Goal: Transaction & Acquisition: Purchase product/service

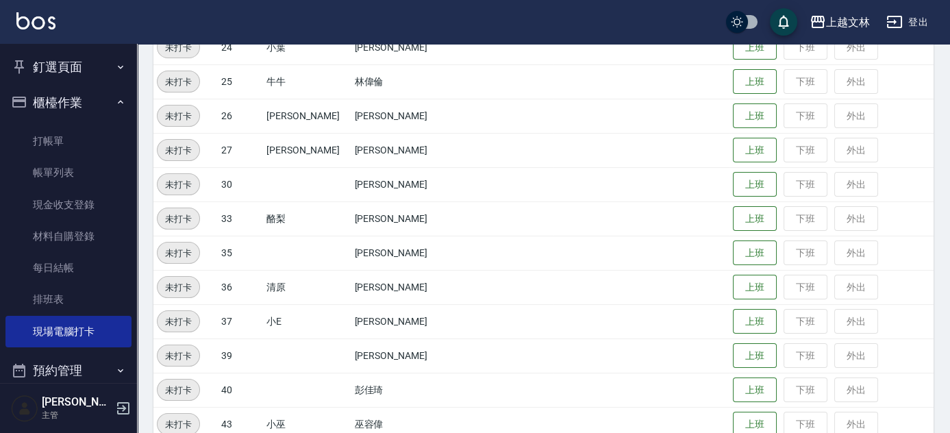
scroll to position [690, 0]
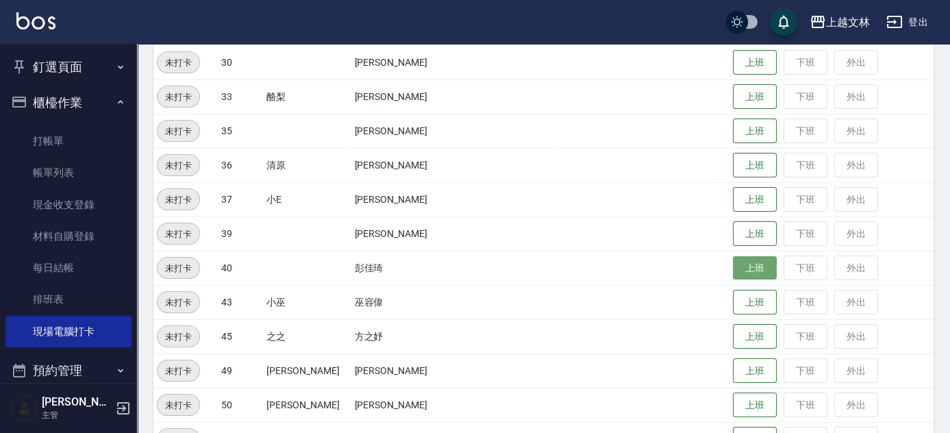
click at [733, 271] on button "上班" at bounding box center [755, 268] width 44 height 24
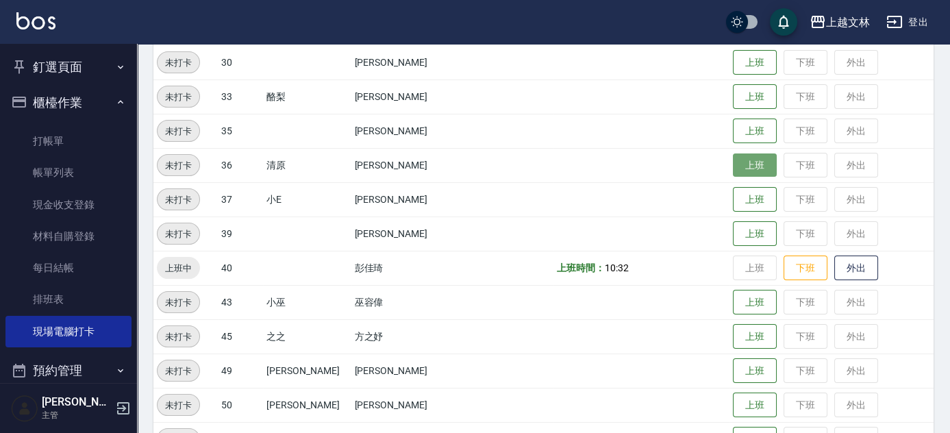
click at [733, 162] on button "上班" at bounding box center [755, 165] width 44 height 24
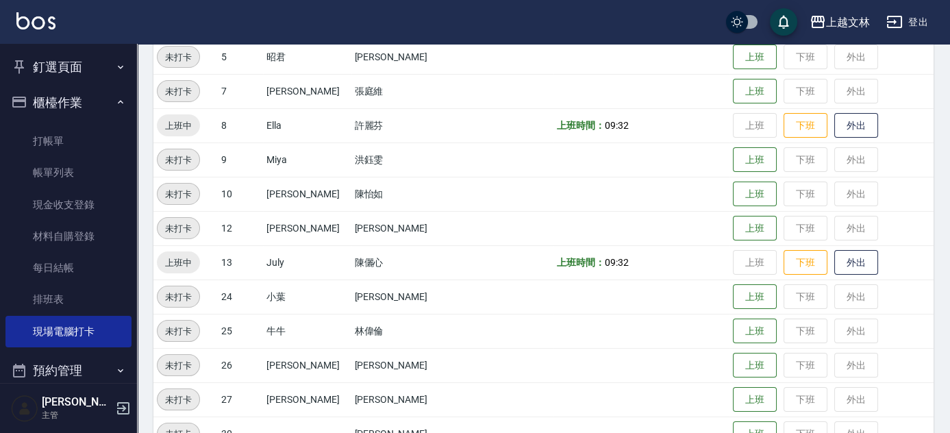
scroll to position [254, 0]
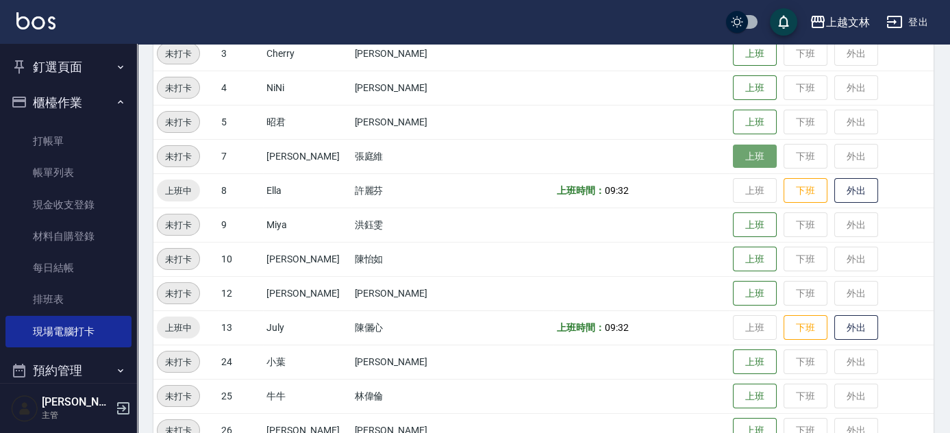
click at [733, 152] on button "上班" at bounding box center [755, 157] width 44 height 24
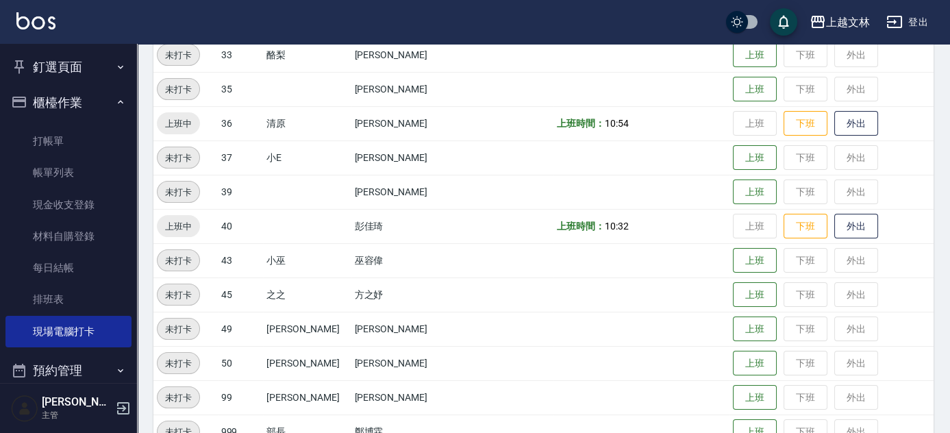
scroll to position [815, 0]
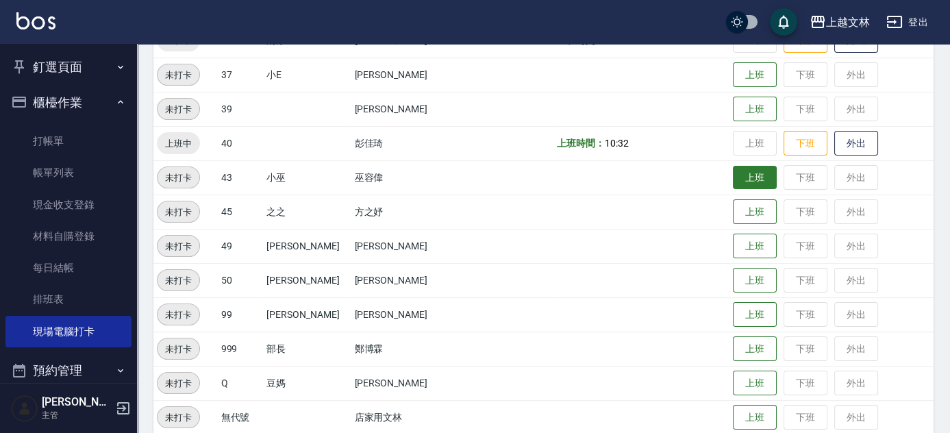
click at [752, 186] on button "上班" at bounding box center [755, 178] width 44 height 24
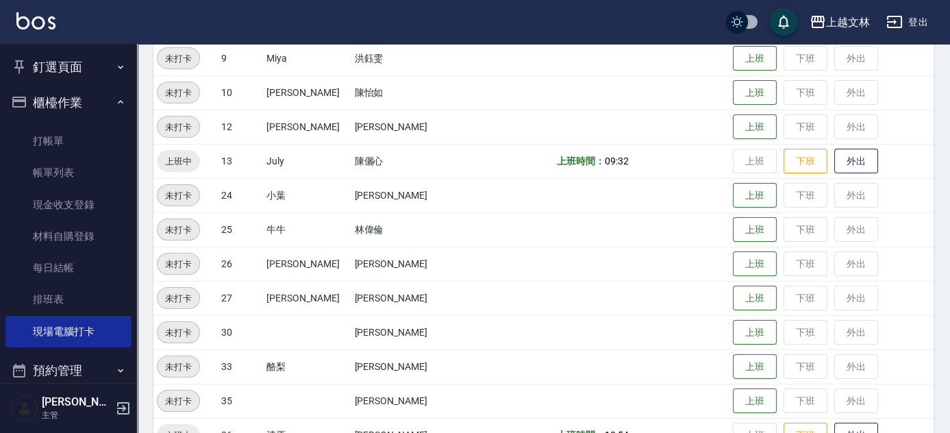
scroll to position [441, 0]
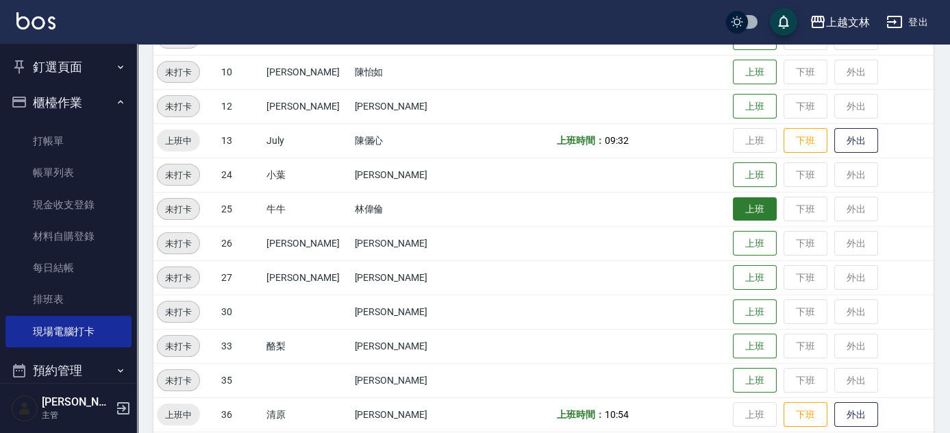
click at [733, 209] on button "上班" at bounding box center [755, 209] width 44 height 24
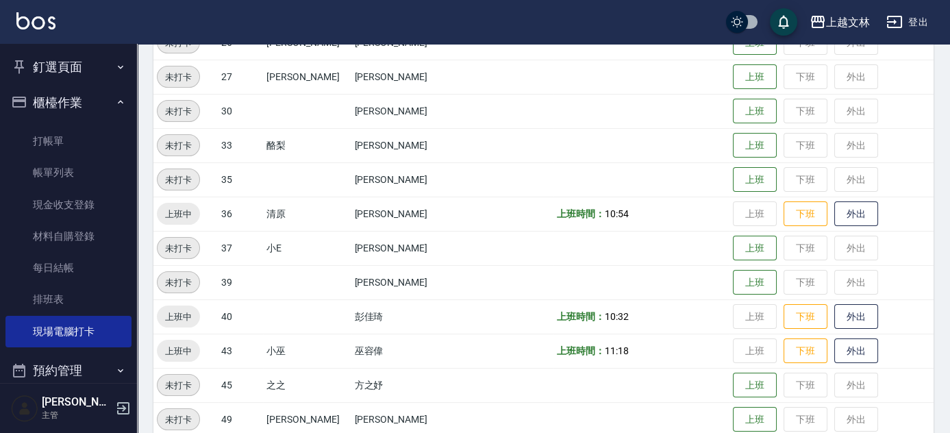
scroll to position [667, 0]
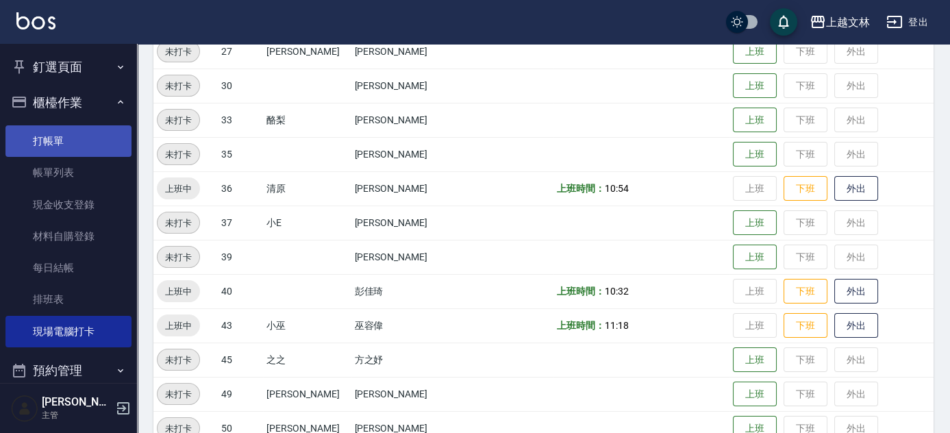
click at [47, 144] on link "打帳單" at bounding box center [68, 141] width 126 height 32
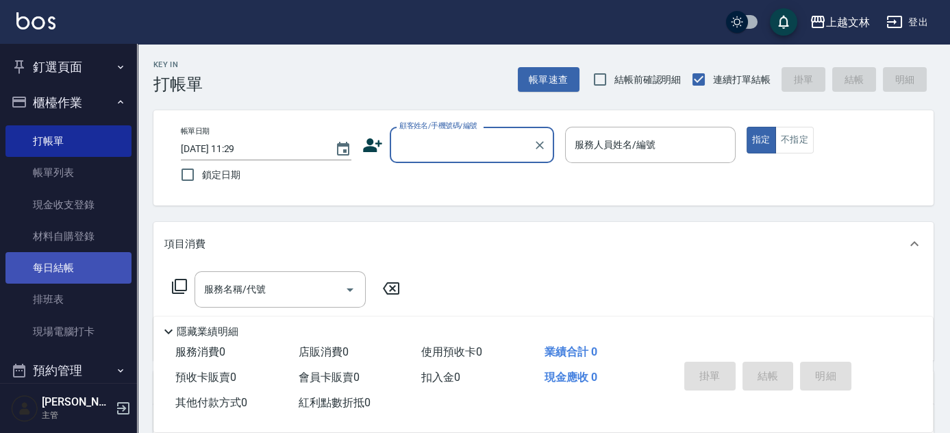
click at [69, 271] on link "每日結帳" at bounding box center [68, 268] width 126 height 32
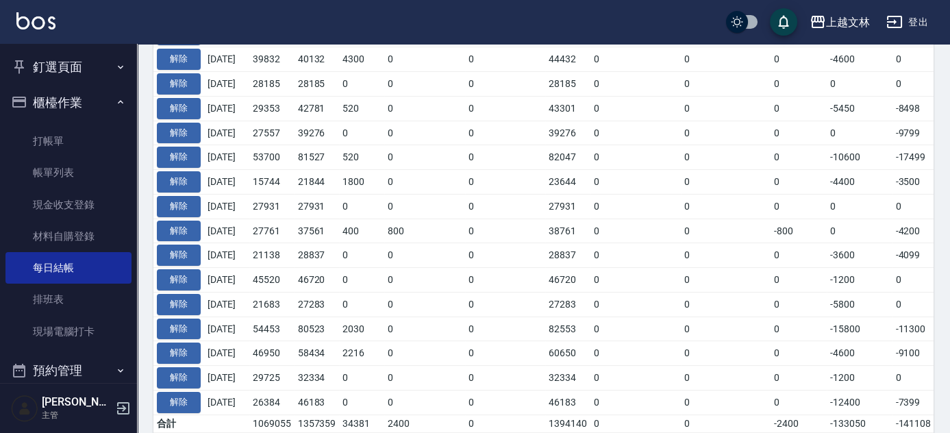
scroll to position [750, 0]
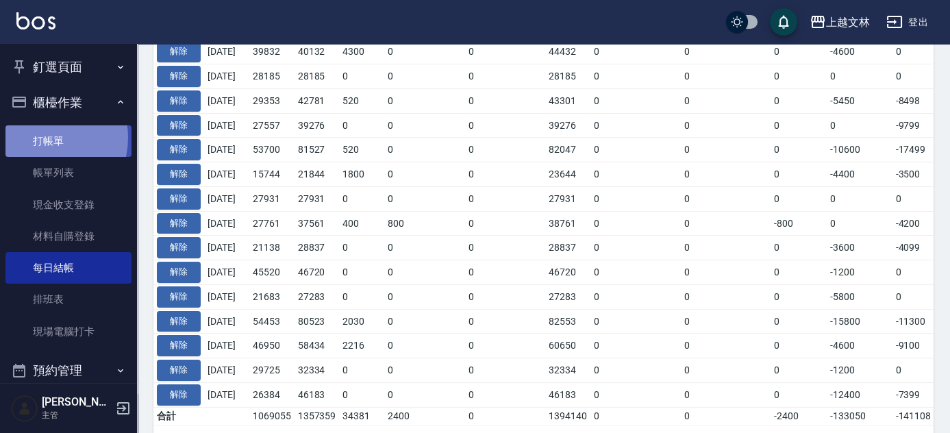
click at [40, 138] on link "打帳單" at bounding box center [68, 141] width 126 height 32
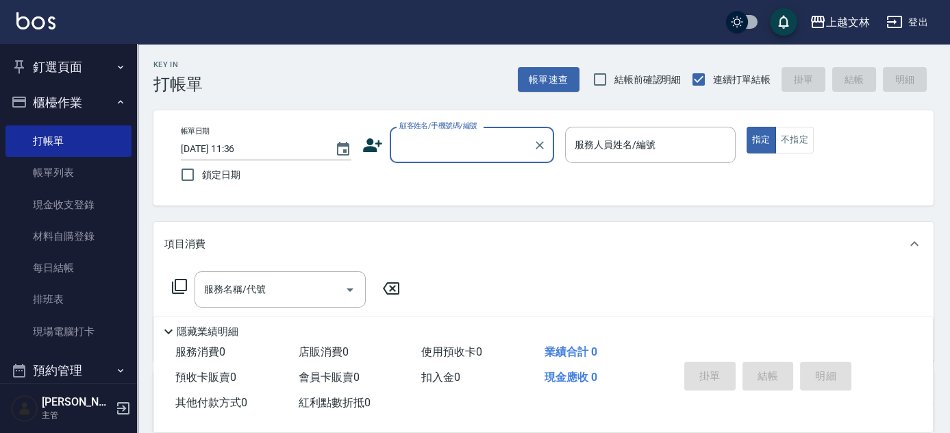
click at [463, 142] on input "顧客姓名/手機號碼/編號" at bounding box center [462, 145] width 132 height 24
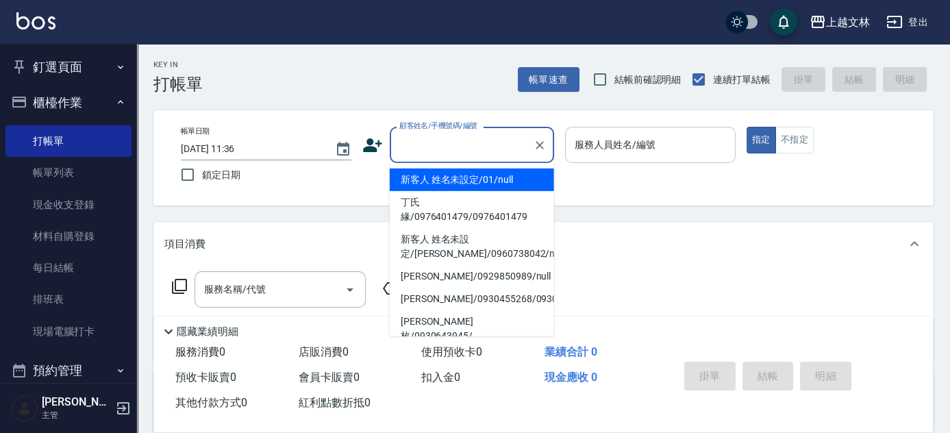
drag, startPoint x: 505, startPoint y: 174, endPoint x: 650, endPoint y: 161, distance: 145.8
click at [506, 174] on li "新客人 姓名未設定/01/null" at bounding box center [472, 180] width 164 height 23
type input "新客人 姓名未設定/01/null"
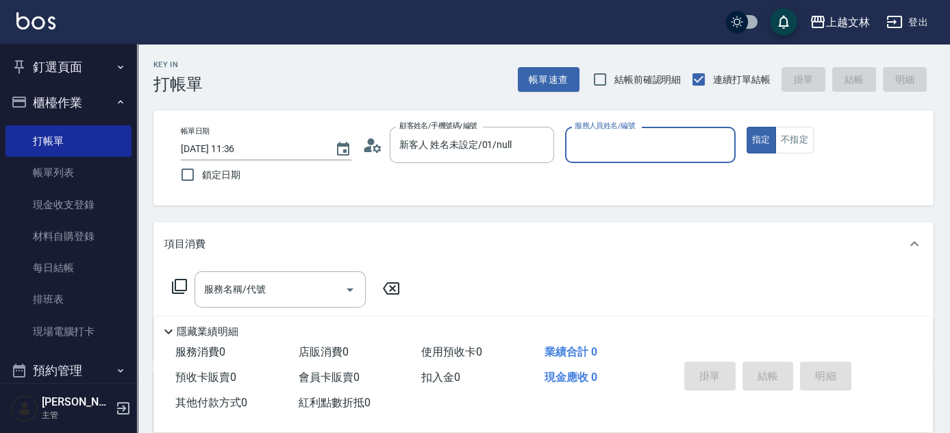
click at [669, 153] on input "服務人員姓名/編號" at bounding box center [650, 145] width 158 height 24
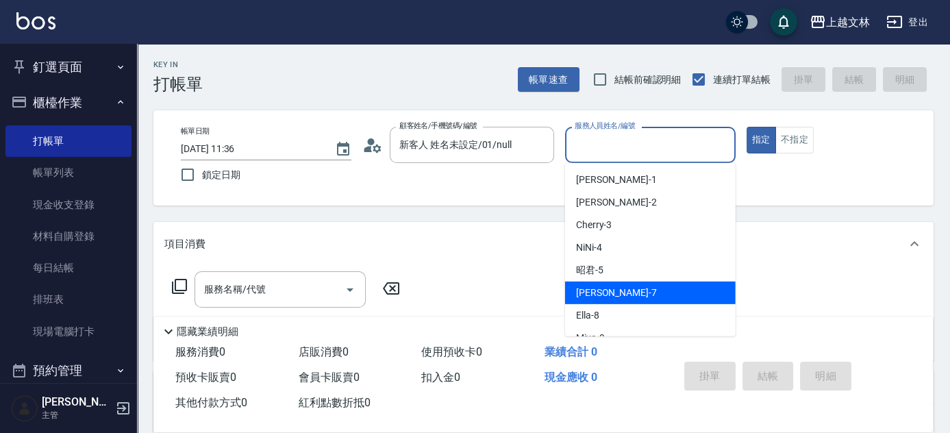
click at [647, 284] on div "Tiffany -7" at bounding box center [650, 293] width 171 height 23
type input "Tiffany-7"
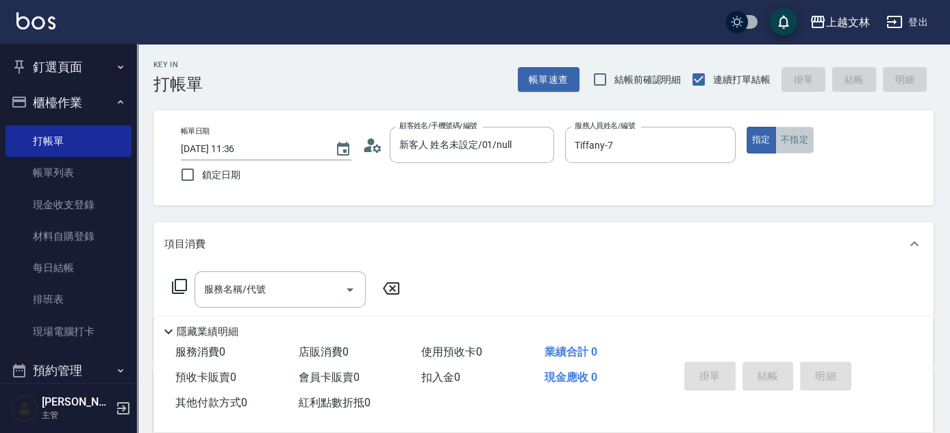
click at [776, 145] on button "不指定" at bounding box center [795, 140] width 38 height 27
click at [217, 310] on div "服務名稱/代號 服務名稱/代號" at bounding box center [286, 310] width 244 height 78
click at [255, 297] on input "服務名稱/代號" at bounding box center [270, 289] width 138 height 24
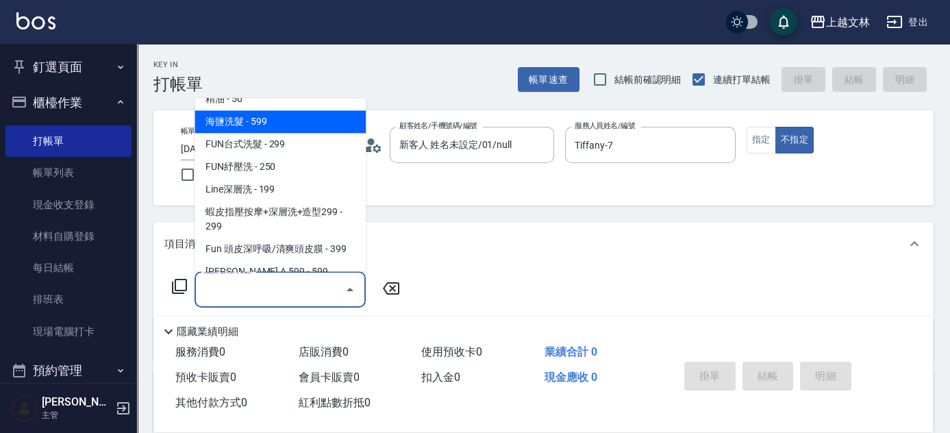
scroll to position [303, 0]
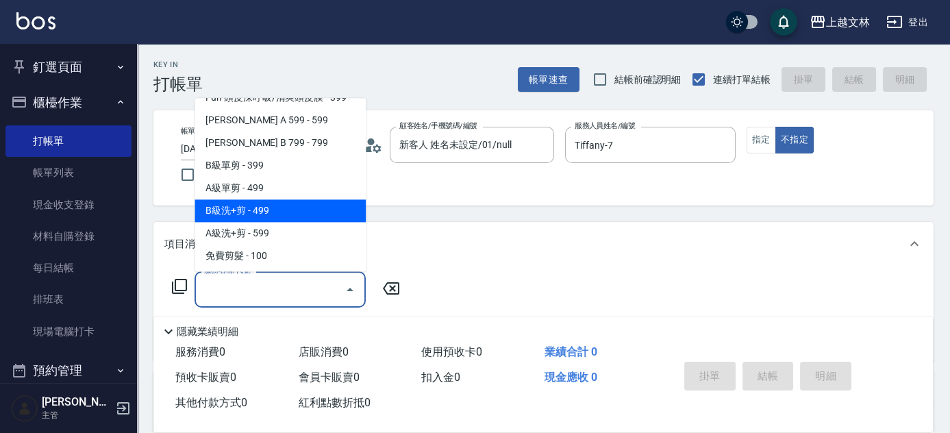
click at [331, 214] on span "B級洗+剪 - 499" at bounding box center [280, 211] width 171 height 23
type input "B級洗+剪(203)"
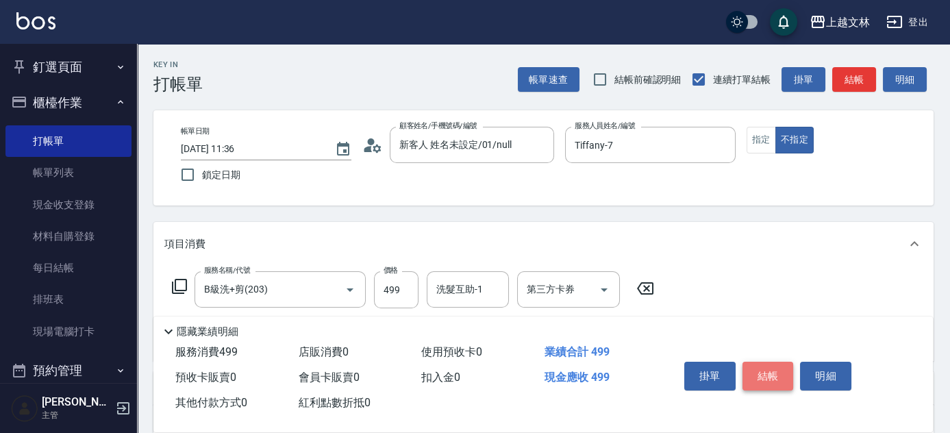
click at [764, 379] on button "結帳" at bounding box center [768, 376] width 51 height 29
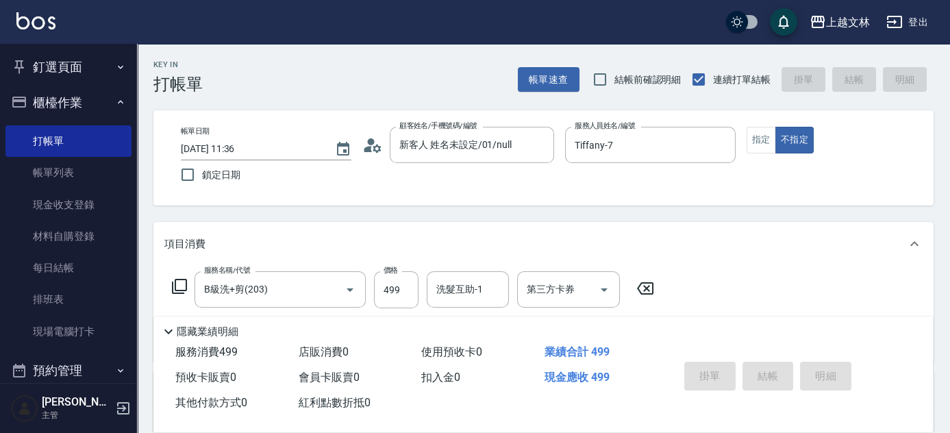
type input "2025/08/16 11:41"
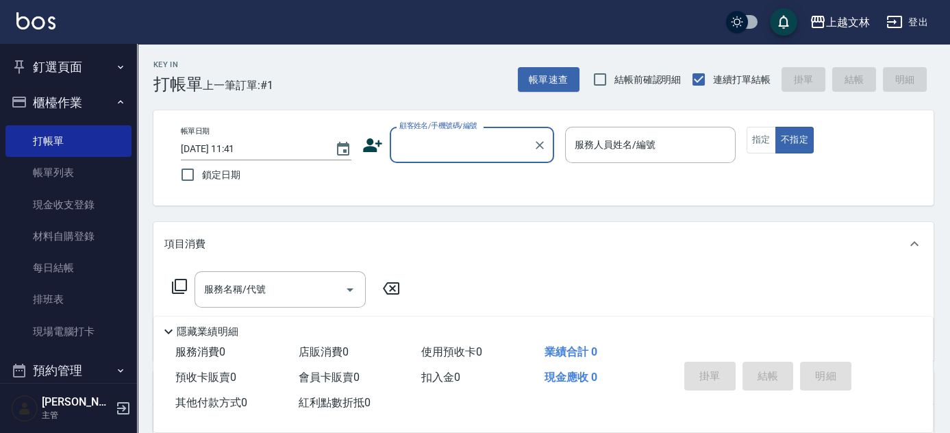
click at [471, 134] on input "顧客姓名/手機號碼/編號" at bounding box center [462, 145] width 132 height 24
drag, startPoint x: 462, startPoint y: 138, endPoint x: 448, endPoint y: 171, distance: 35.6
click at [460, 151] on input "顧客姓名/手機號碼/編號" at bounding box center [462, 145] width 132 height 24
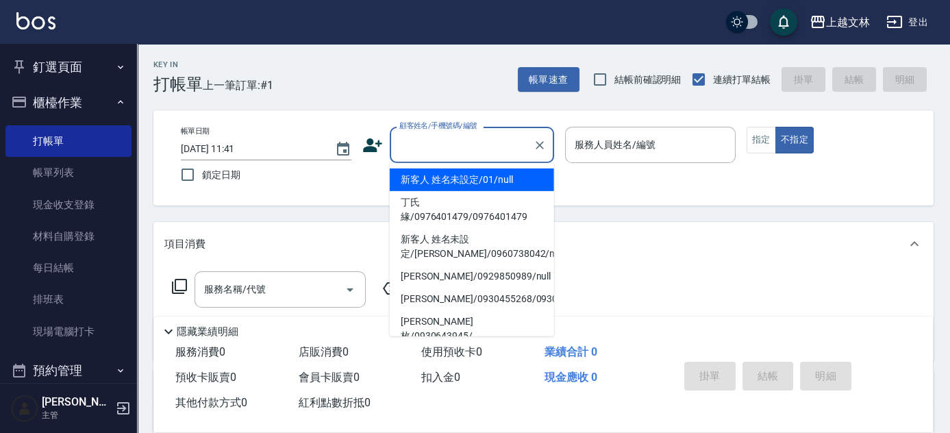
click at [454, 145] on input "顧客姓名/手機號碼/編號" at bounding box center [462, 145] width 132 height 24
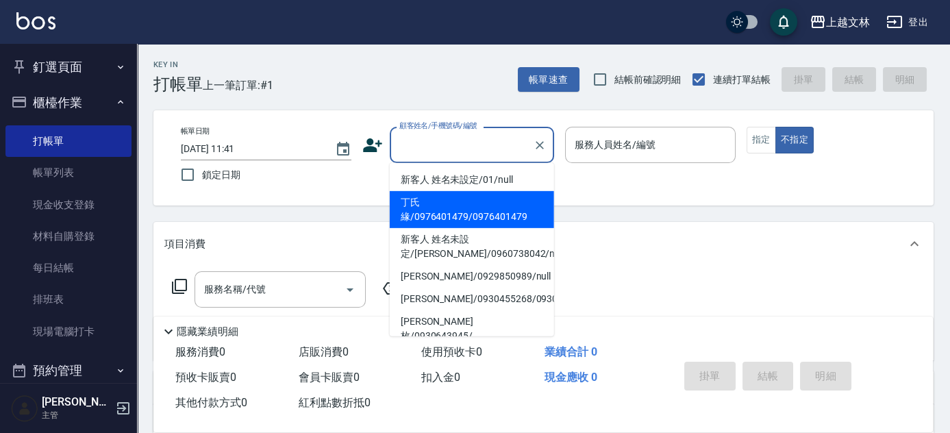
click at [458, 197] on li "丁氏緣/0976401479/0976401479" at bounding box center [472, 209] width 164 height 37
type input "丁氏緣/0976401479/0976401479"
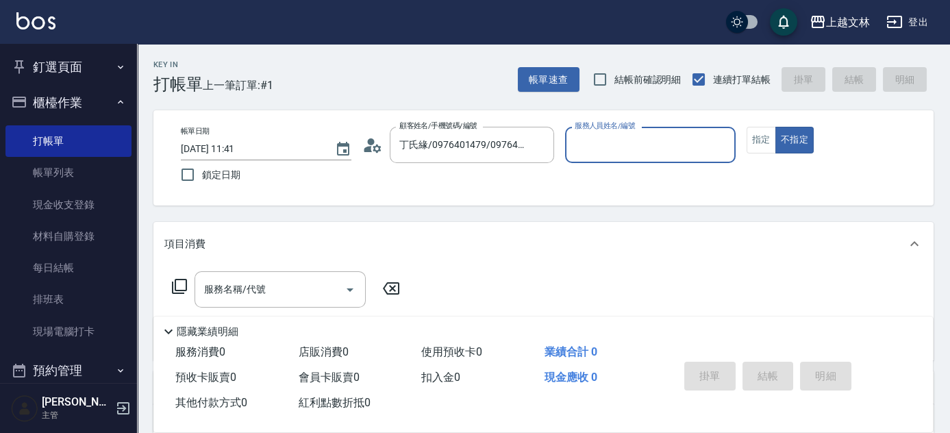
click at [469, 178] on div "帳單日期 2025/08/16 11:41 鎖定日期 顧客姓名/手機號碼/編號 丁氏緣/0976401479/0976401479 顧客姓名/手機號碼/編號 …" at bounding box center [544, 158] width 748 height 62
type input "昭君-5"
click at [486, 144] on input "丁氏緣/0976401479/0976401479" at bounding box center [462, 145] width 132 height 24
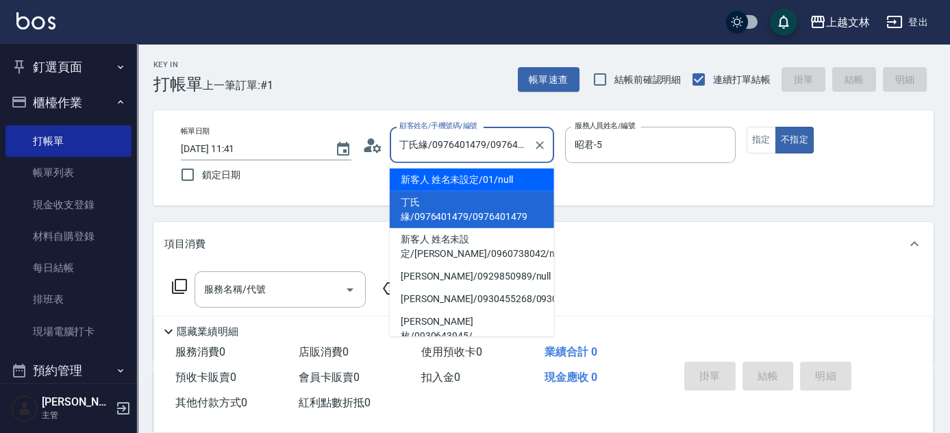
click at [512, 173] on li "新客人 姓名未設定/01/null" at bounding box center [472, 180] width 164 height 23
type input "新客人 姓名未設定/01/null"
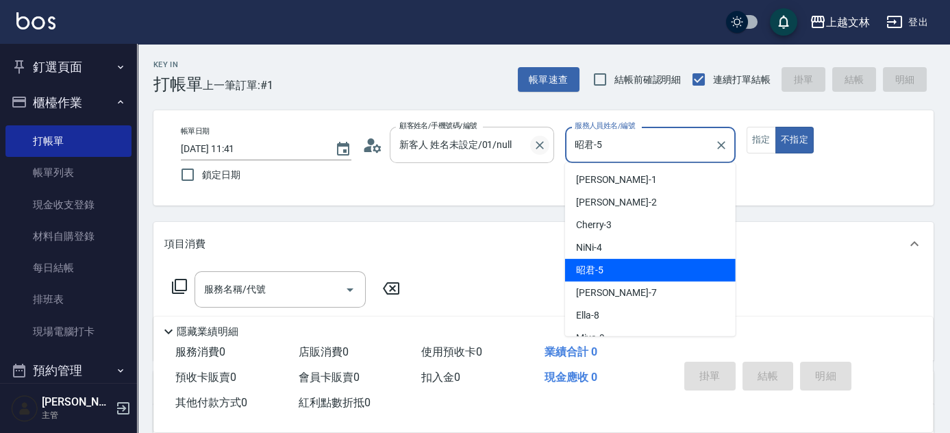
drag, startPoint x: 588, startPoint y: 150, endPoint x: 533, endPoint y: 150, distance: 54.8
click at [533, 150] on div "帳單日期 2025/08/16 11:41 鎖定日期 顧客姓名/手機號碼/編號 新客人 姓名未設定/01/null 顧客姓名/手機號碼/編號 服務人員姓名/編…" at bounding box center [544, 158] width 748 height 62
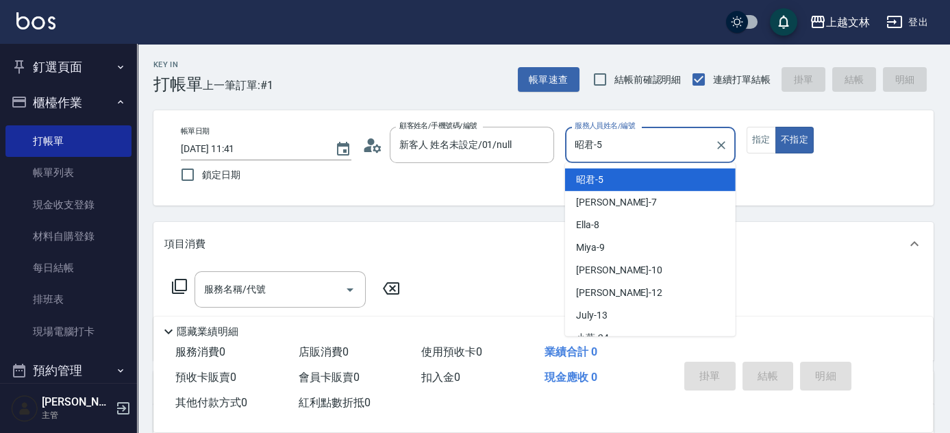
scroll to position [111, 0]
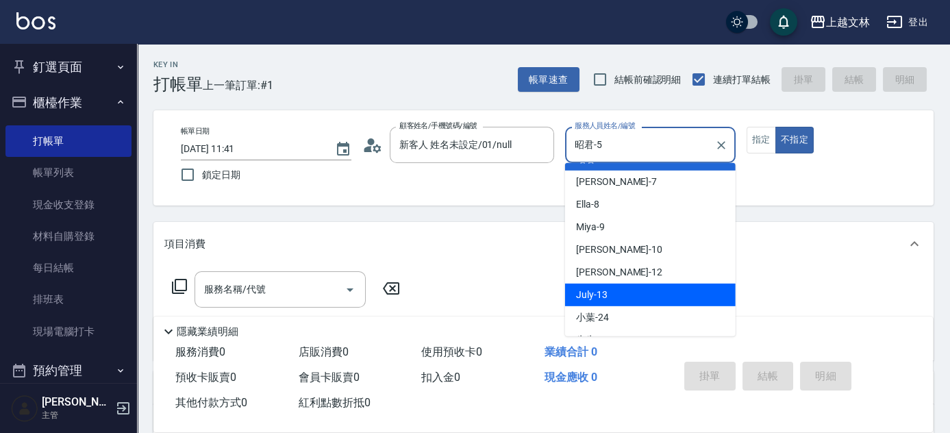
click at [608, 295] on div "July -13" at bounding box center [650, 295] width 171 height 23
type input "July-13"
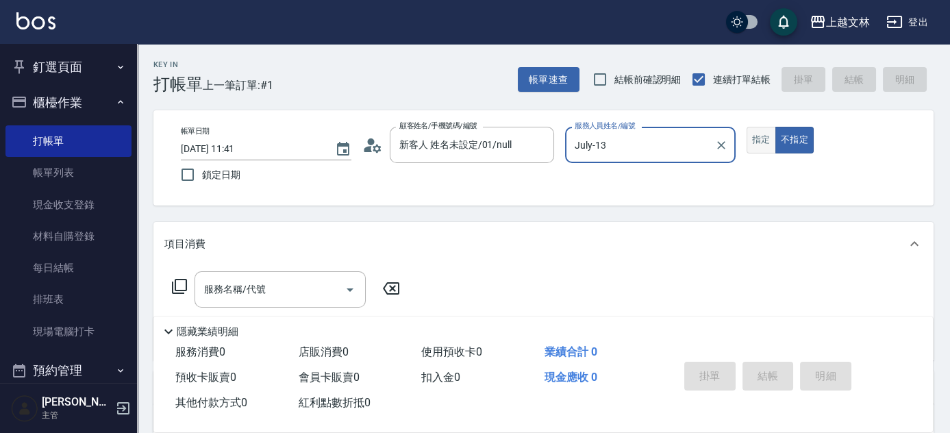
click at [757, 147] on button "指定" at bounding box center [761, 140] width 29 height 27
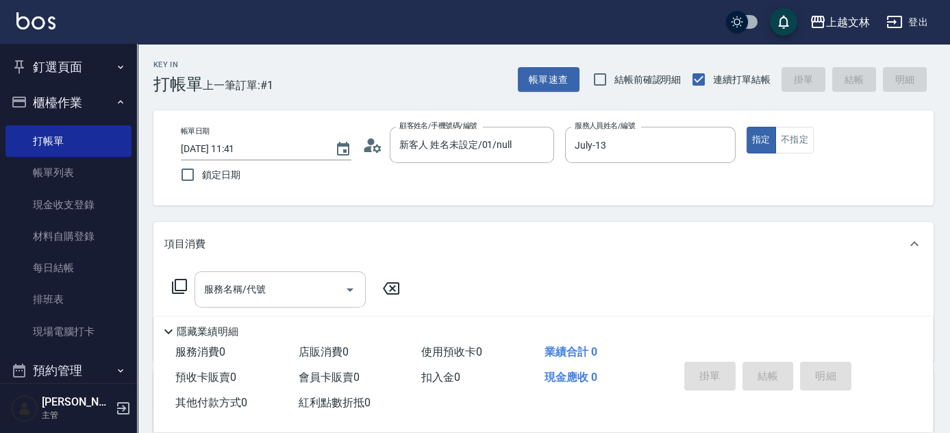
click at [288, 286] on input "服務名稱/代號" at bounding box center [270, 289] width 138 height 24
drag, startPoint x: 258, startPoint y: 278, endPoint x: 261, endPoint y: 298, distance: 20.1
click at [259, 284] on input "服務名稱/代號" at bounding box center [270, 289] width 138 height 24
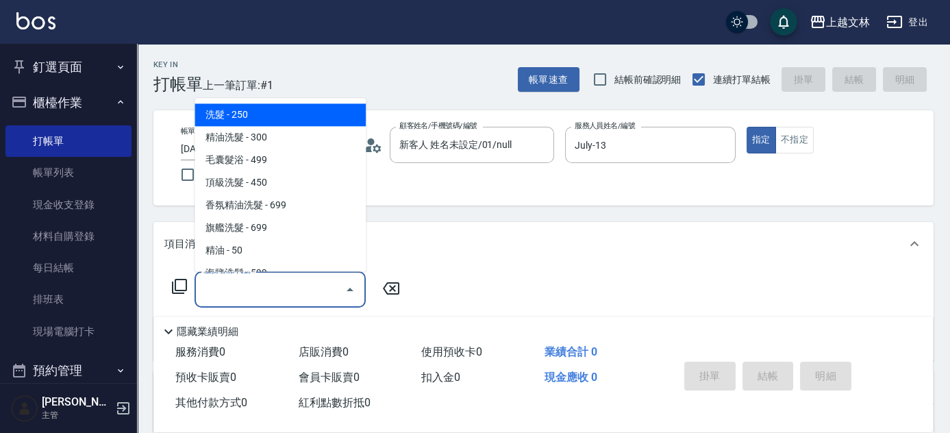
click at [261, 298] on input "服務名稱/代號" at bounding box center [270, 289] width 138 height 24
click at [262, 298] on input "服務名稱/代號" at bounding box center [270, 289] width 138 height 24
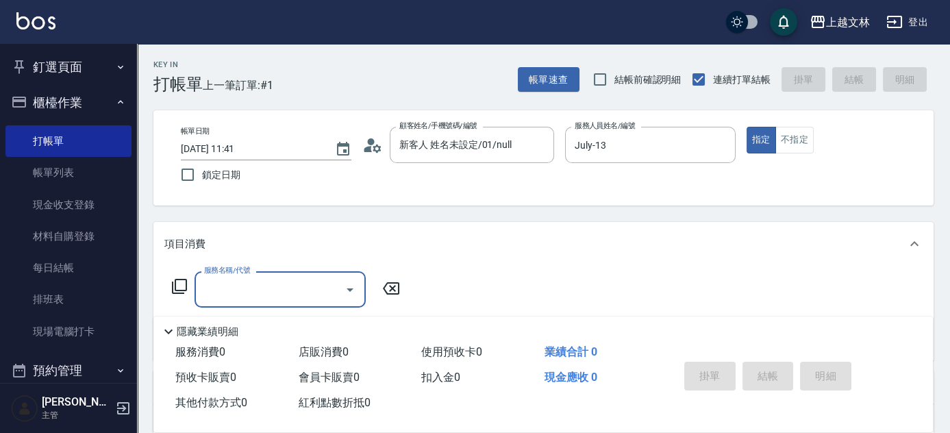
click at [262, 295] on input "服務名稱/代號" at bounding box center [270, 289] width 138 height 24
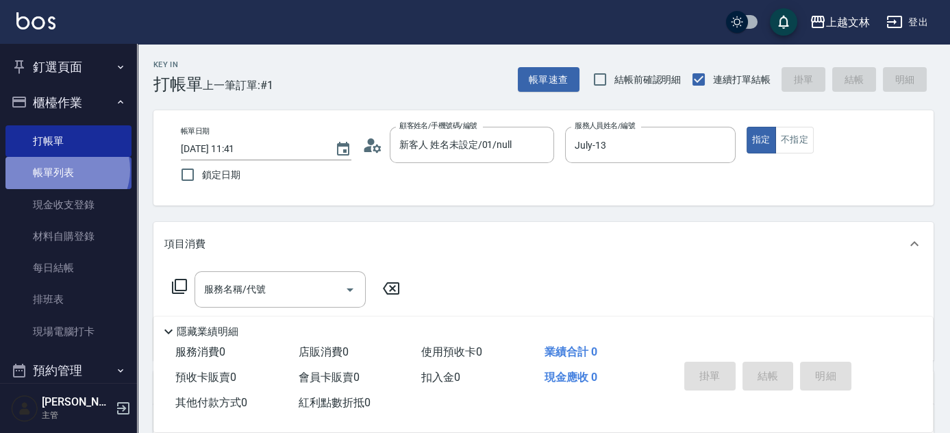
click at [66, 169] on link "帳單列表" at bounding box center [68, 173] width 126 height 32
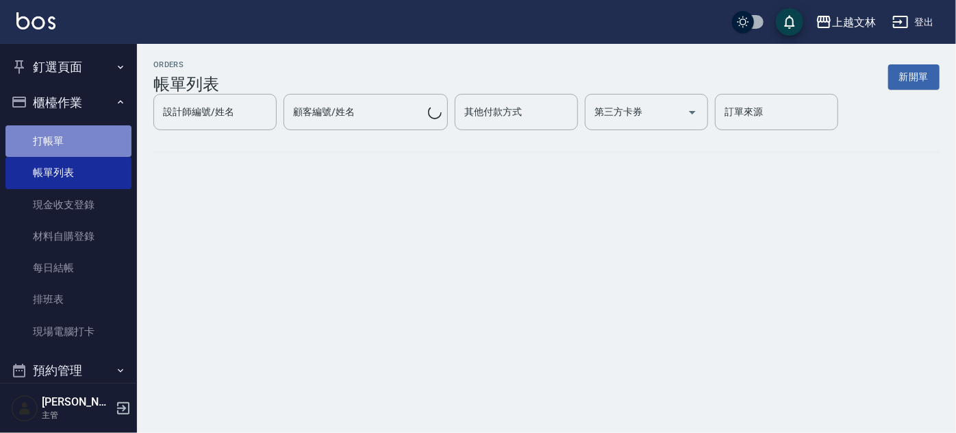
click at [77, 139] on link "打帳單" at bounding box center [68, 141] width 126 height 32
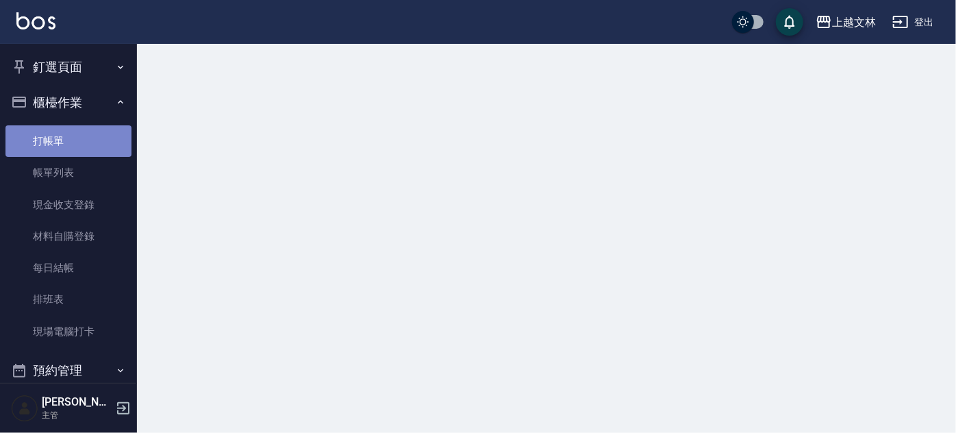
click at [77, 139] on link "打帳單" at bounding box center [68, 141] width 126 height 32
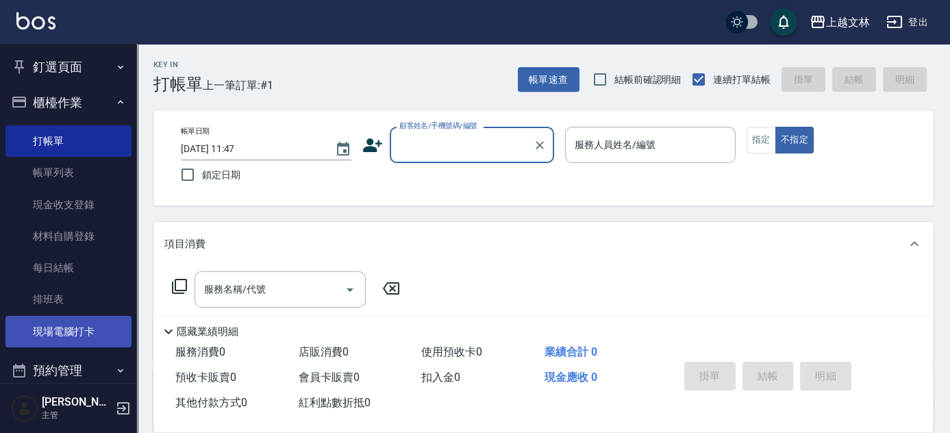
click at [81, 328] on link "現場電腦打卡" at bounding box center [68, 332] width 126 height 32
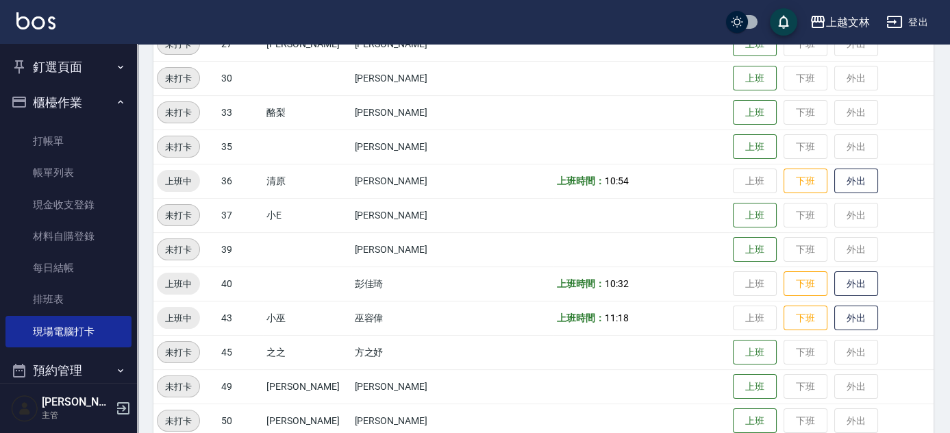
scroll to position [676, 0]
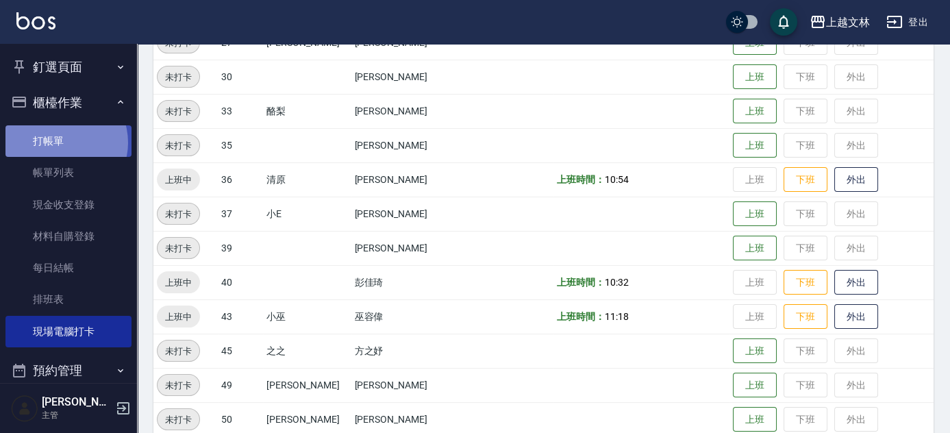
click at [60, 143] on link "打帳單" at bounding box center [68, 141] width 126 height 32
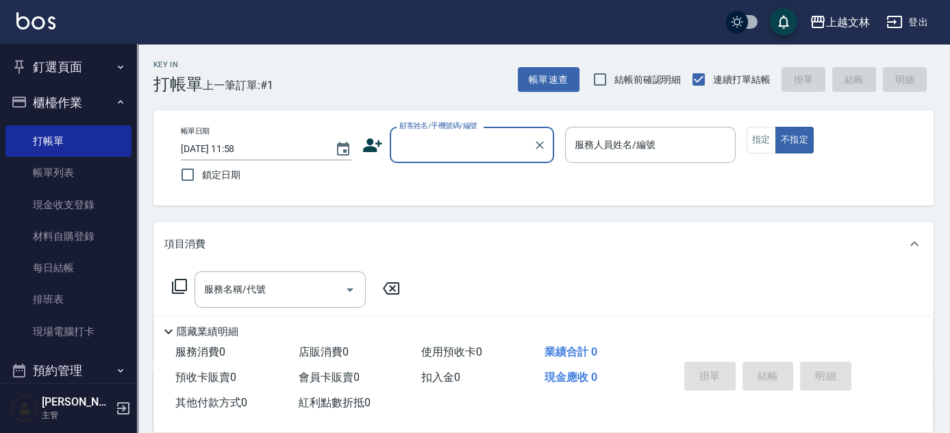
click at [434, 153] on input "顧客姓名/手機號碼/編號" at bounding box center [462, 145] width 132 height 24
click at [445, 140] on input "顧客姓名/手機號碼/編號" at bounding box center [462, 145] width 132 height 24
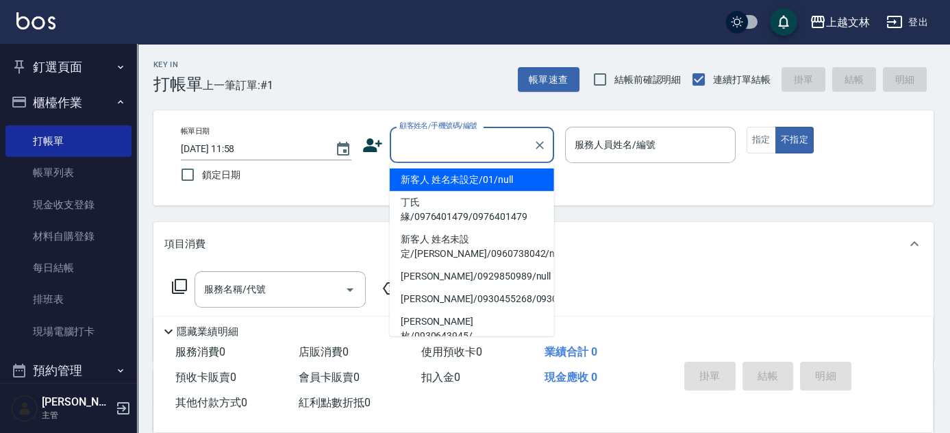
click at [449, 140] on input "顧客姓名/手機號碼/編號" at bounding box center [462, 145] width 132 height 24
click at [461, 181] on li "新客人 姓名未設定/01/null" at bounding box center [472, 180] width 164 height 23
type input "新客人 姓名未設定/01/null"
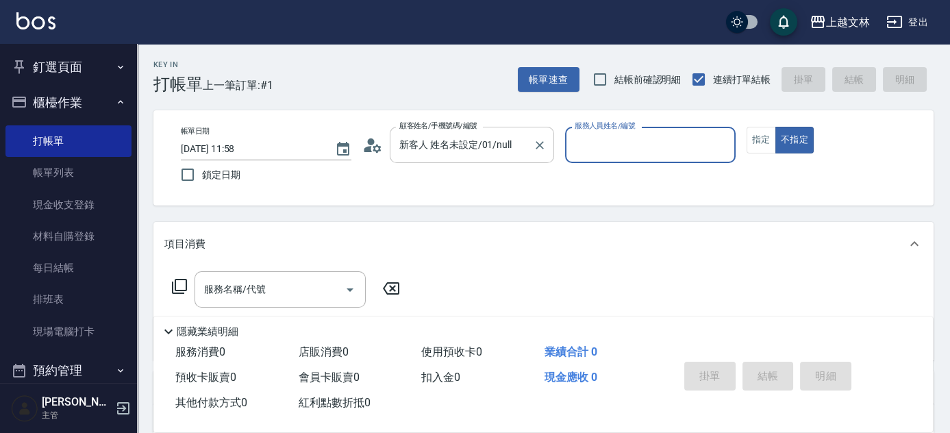
click at [399, 145] on input "新客人 姓名未設定/01/null" at bounding box center [462, 145] width 132 height 24
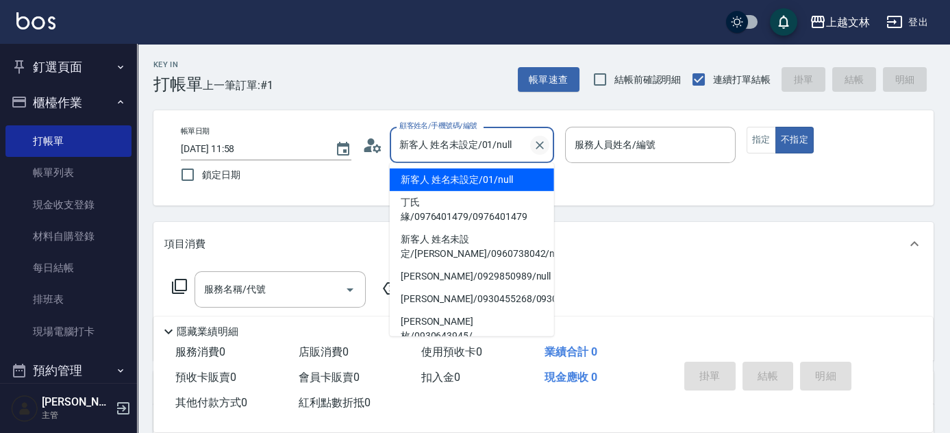
click at [539, 144] on icon "Clear" at bounding box center [540, 145] width 8 height 8
click at [500, 132] on div "顧客姓名/手機號碼/編號" at bounding box center [472, 145] width 164 height 36
click at [508, 149] on input "顧客姓名/手機號碼/編號" at bounding box center [462, 145] width 132 height 24
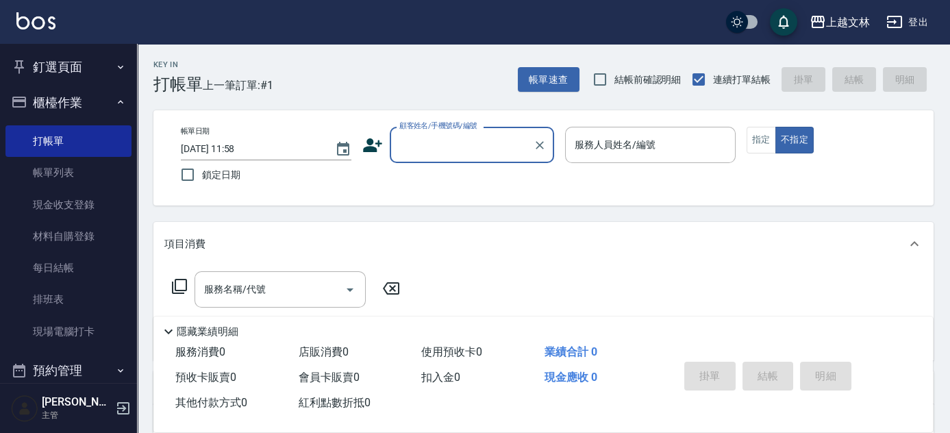
click at [503, 149] on input "顧客姓名/手機號碼/編號" at bounding box center [462, 145] width 132 height 24
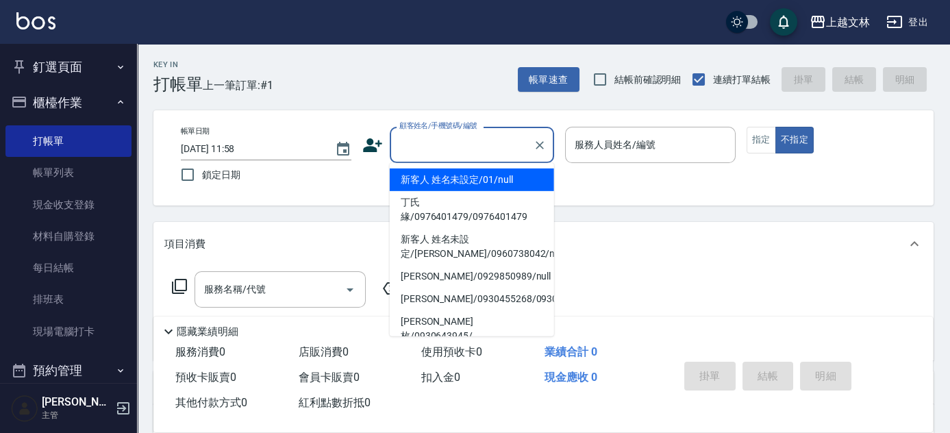
click at [464, 153] on input "顧客姓名/手機號碼/編號" at bounding box center [462, 145] width 132 height 24
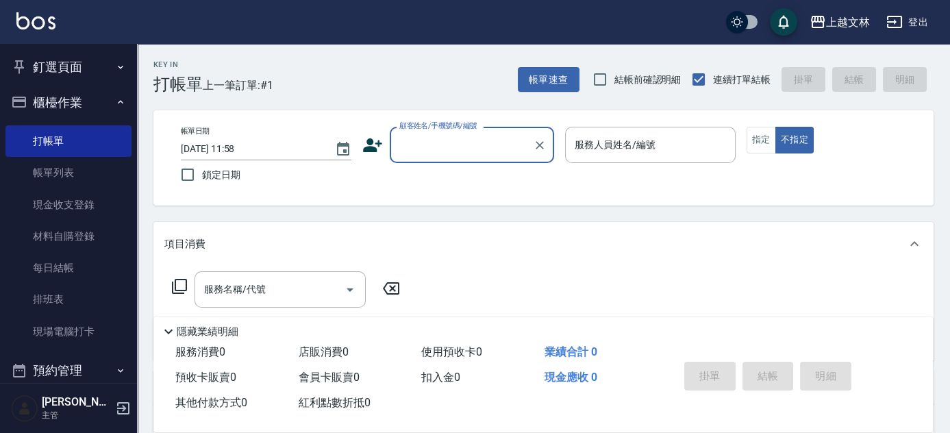
click at [447, 149] on input "顧客姓名/手機號碼/編號" at bounding box center [462, 145] width 132 height 24
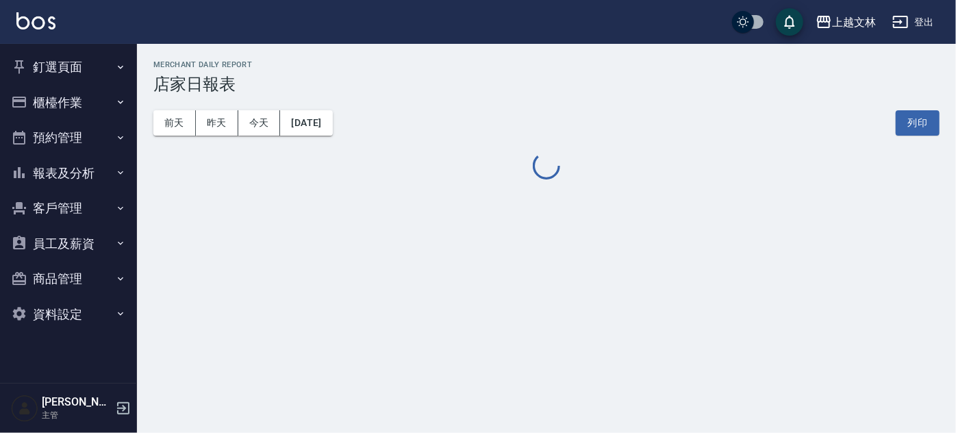
click at [84, 100] on button "櫃檯作業" at bounding box center [68, 103] width 126 height 36
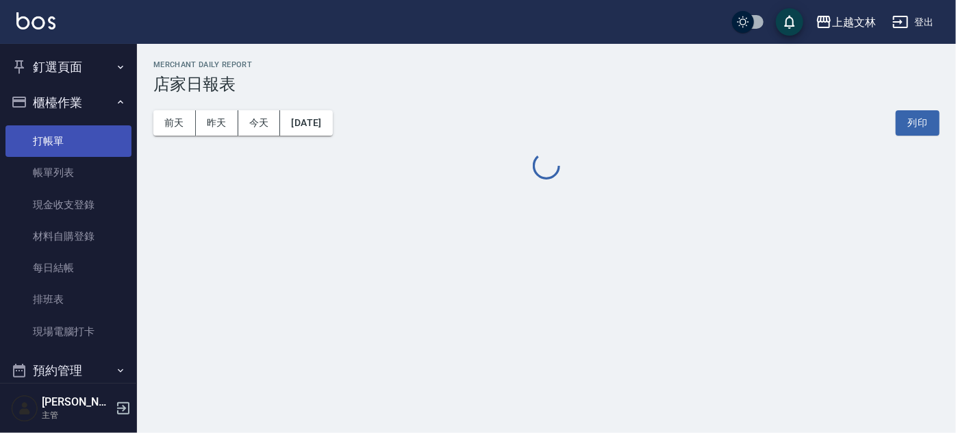
click at [70, 143] on link "打帳單" at bounding box center [68, 141] width 126 height 32
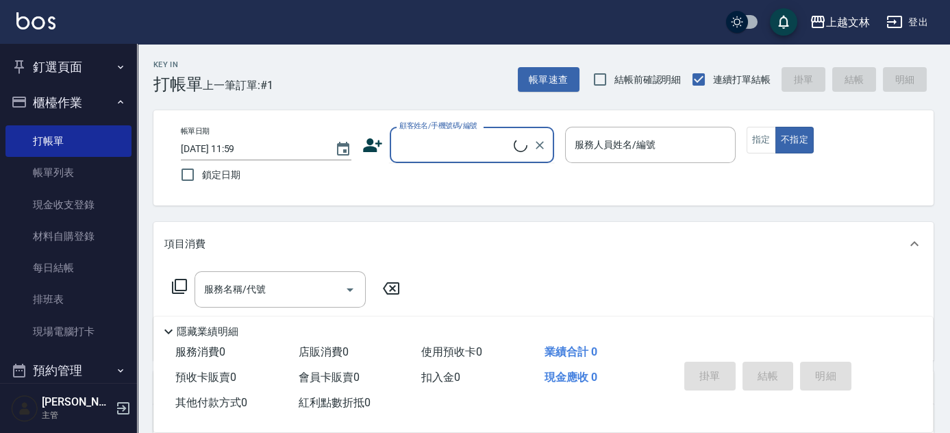
click at [441, 143] on input "顧客姓名/手機號碼/編號" at bounding box center [455, 145] width 118 height 24
click at [418, 149] on input "顧客姓名/手機號碼/編號" at bounding box center [462, 145] width 132 height 24
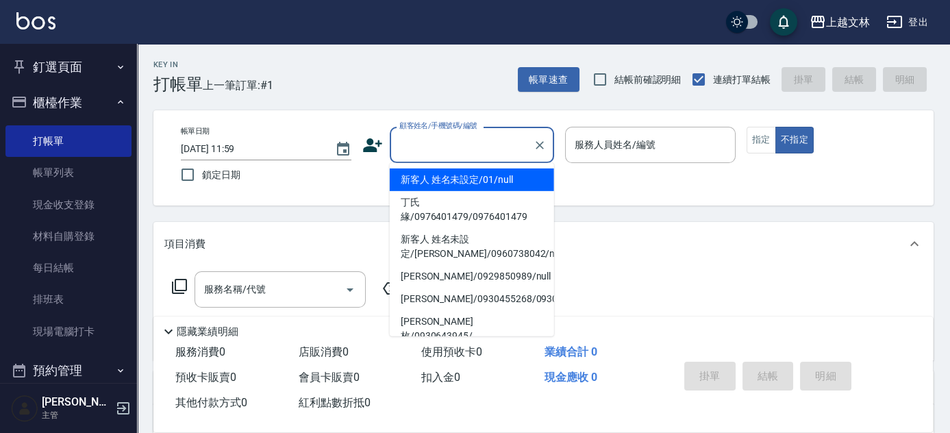
click at [418, 149] on input "顧客姓名/手機號碼/編號" at bounding box center [462, 145] width 132 height 24
click at [458, 175] on li "新客人 姓名未設定/01/null" at bounding box center [472, 180] width 164 height 23
type input "新客人 姓名未設定/01/null"
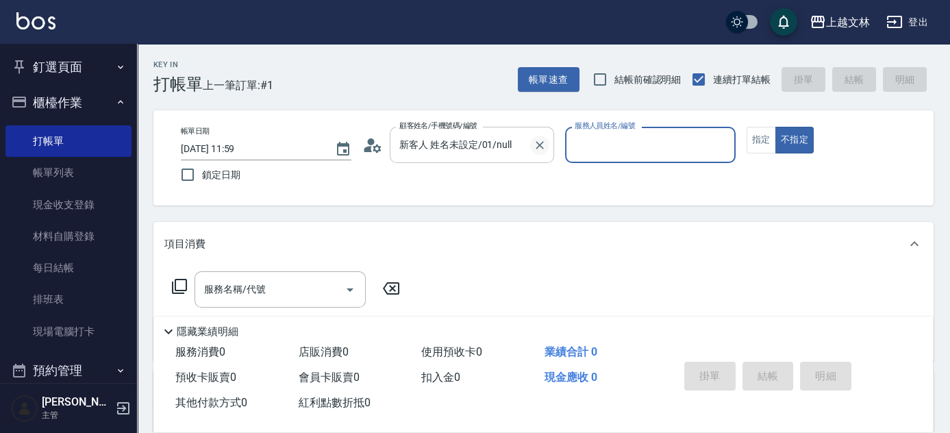
click at [537, 143] on icon "Clear" at bounding box center [540, 145] width 14 height 14
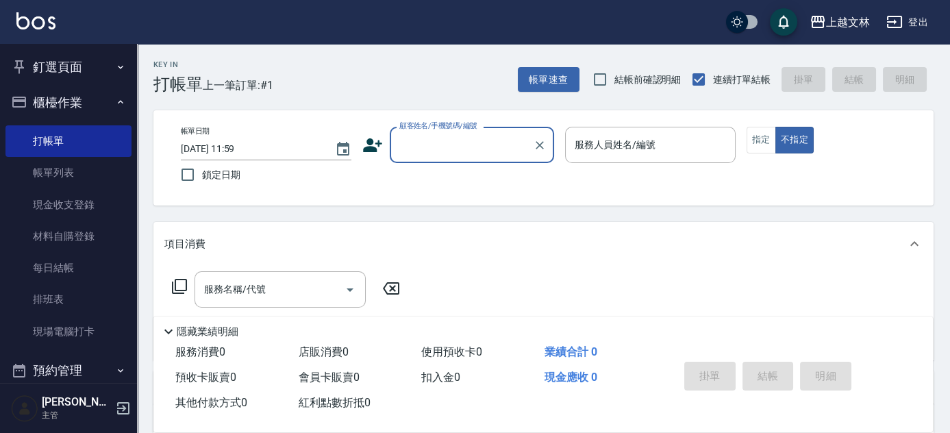
drag, startPoint x: 73, startPoint y: 210, endPoint x: 153, endPoint y: 213, distance: 80.2
click at [73, 210] on link "現金收支登錄" at bounding box center [68, 205] width 126 height 32
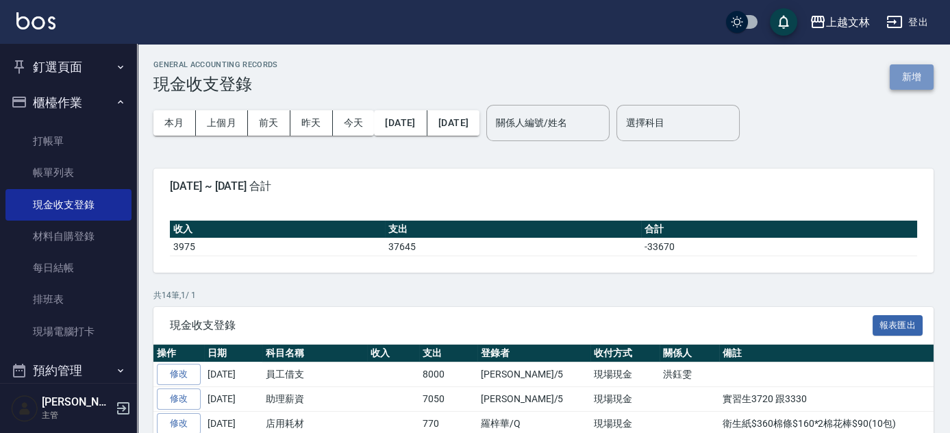
click at [902, 77] on button "新增" at bounding box center [912, 76] width 44 height 25
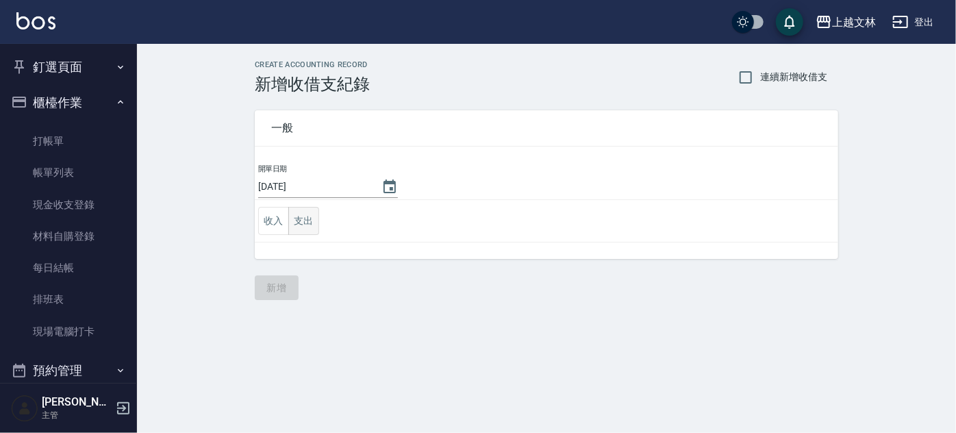
click at [304, 223] on button "支出" at bounding box center [303, 221] width 31 height 28
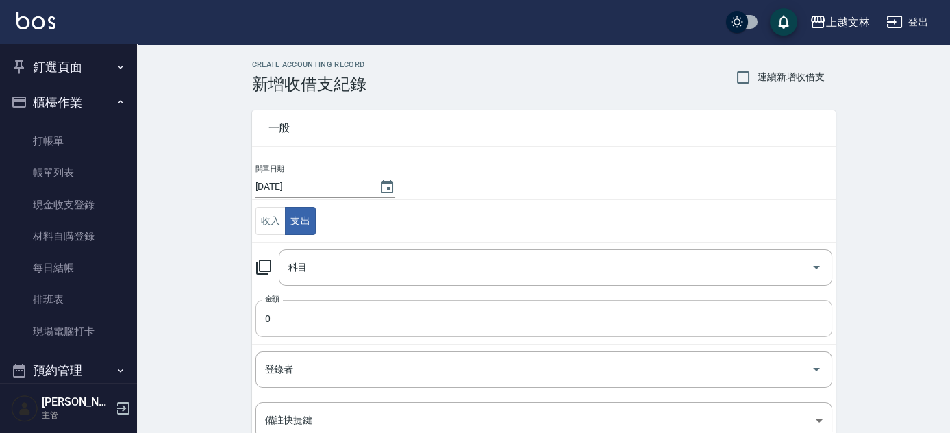
click at [256, 315] on input "0" at bounding box center [544, 318] width 577 height 37
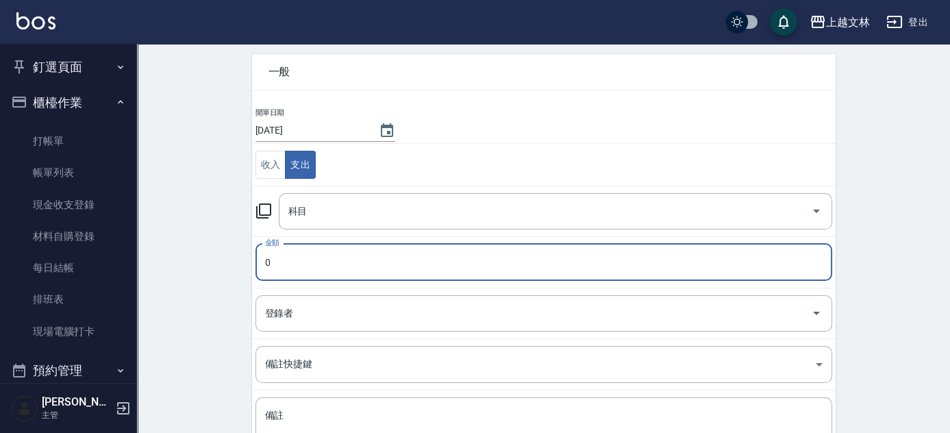
scroll to position [1, 0]
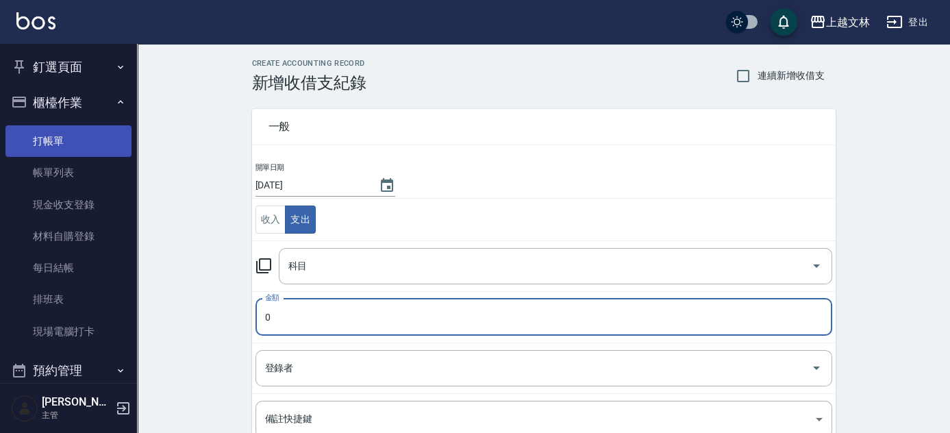
click at [47, 144] on link "打帳單" at bounding box center [68, 141] width 126 height 32
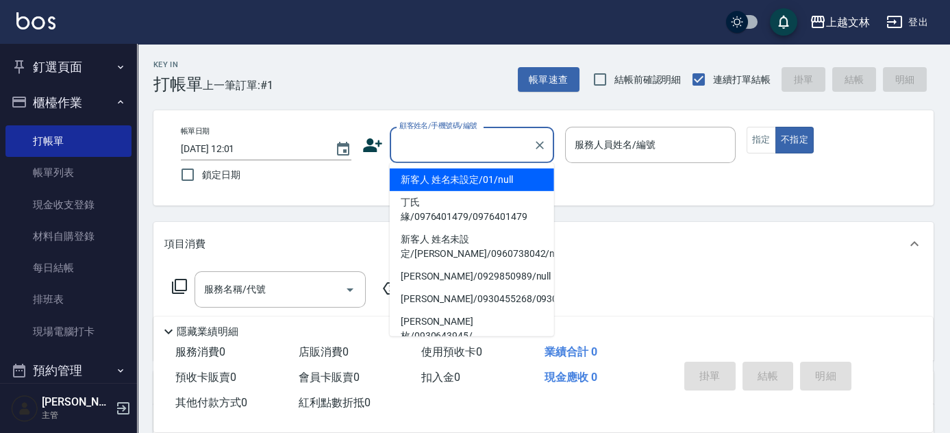
click at [420, 147] on input "顧客姓名/手機號碼/編號" at bounding box center [462, 145] width 132 height 24
click at [499, 147] on input "顧客姓名/手機號碼/編號" at bounding box center [462, 145] width 132 height 24
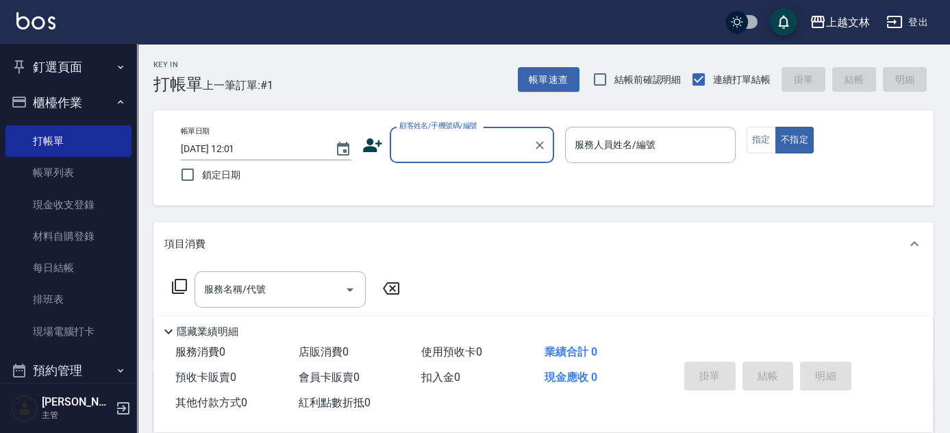
click at [499, 147] on input "顧客姓名/手機號碼/編號" at bounding box center [462, 145] width 132 height 24
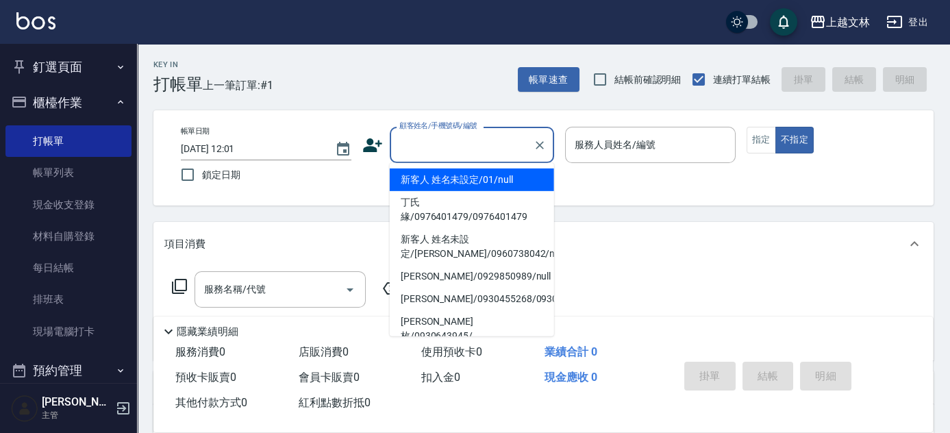
click at [419, 136] on input "顧客姓名/手機號碼/編號" at bounding box center [462, 145] width 132 height 24
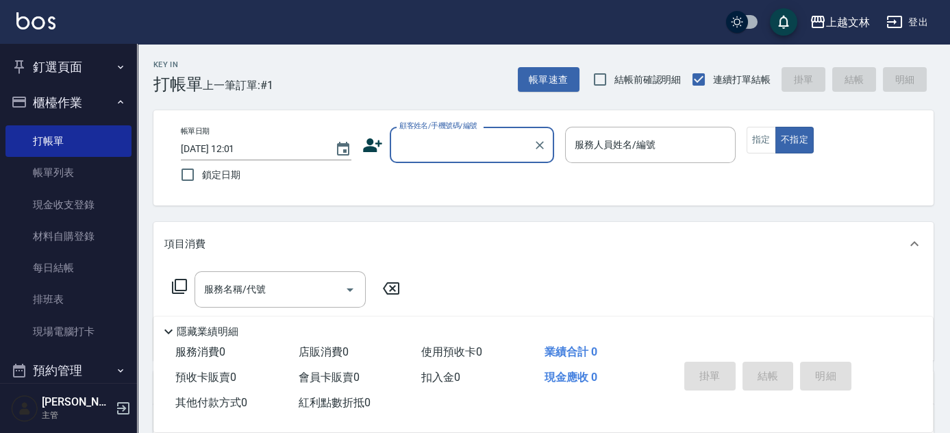
click at [419, 136] on input "顧客姓名/手機號碼/編號" at bounding box center [462, 145] width 132 height 24
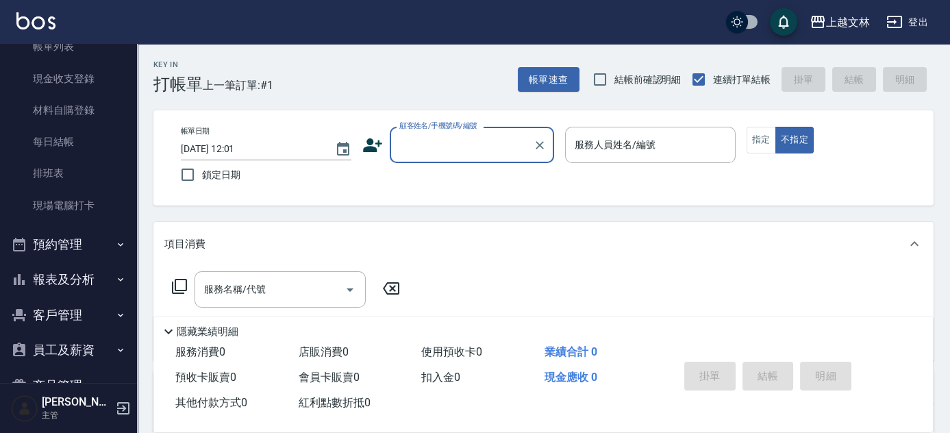
scroll to position [142, 0]
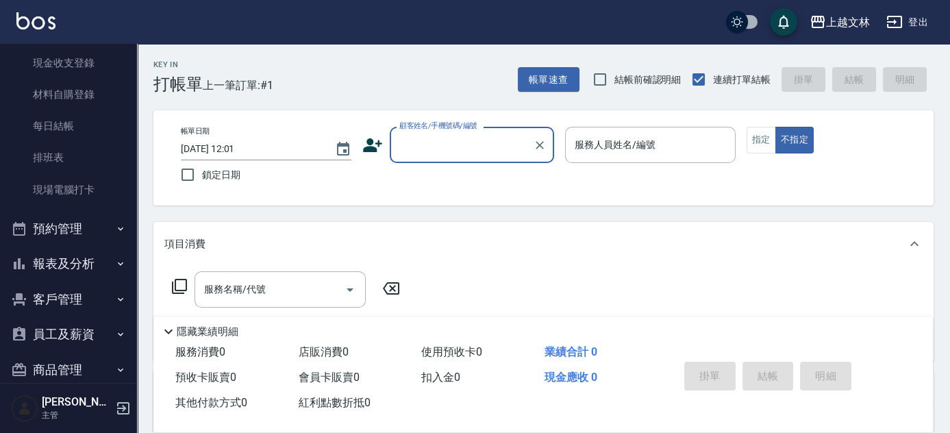
click at [75, 297] on button "客戶管理" at bounding box center [68, 300] width 126 height 36
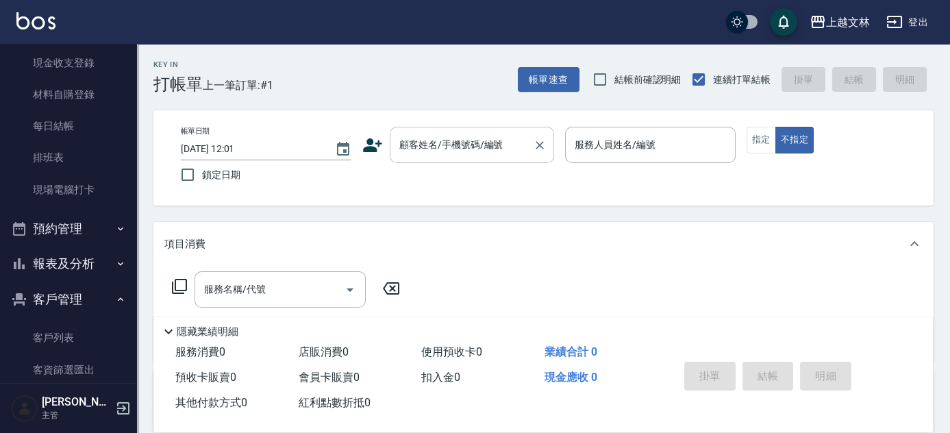
click at [395, 140] on div "顧客姓名/手機號碼/編號" at bounding box center [472, 145] width 164 height 36
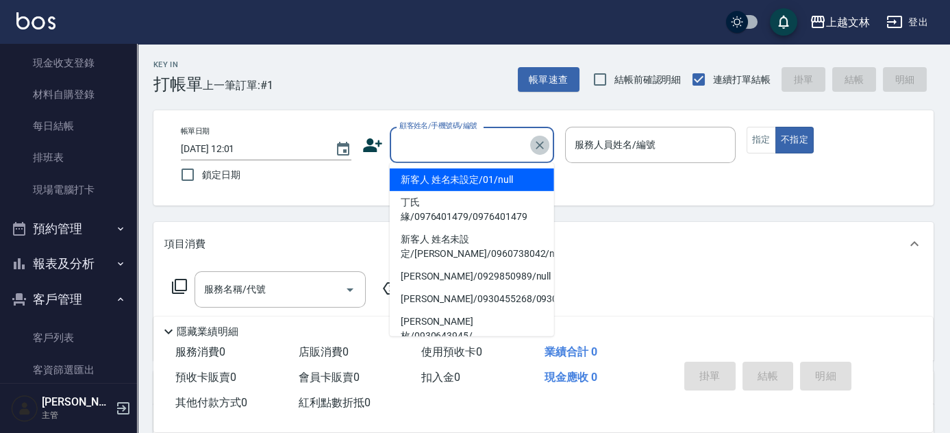
click at [539, 142] on icon "Clear" at bounding box center [540, 145] width 14 height 14
click at [541, 144] on icon "Clear" at bounding box center [540, 145] width 8 height 8
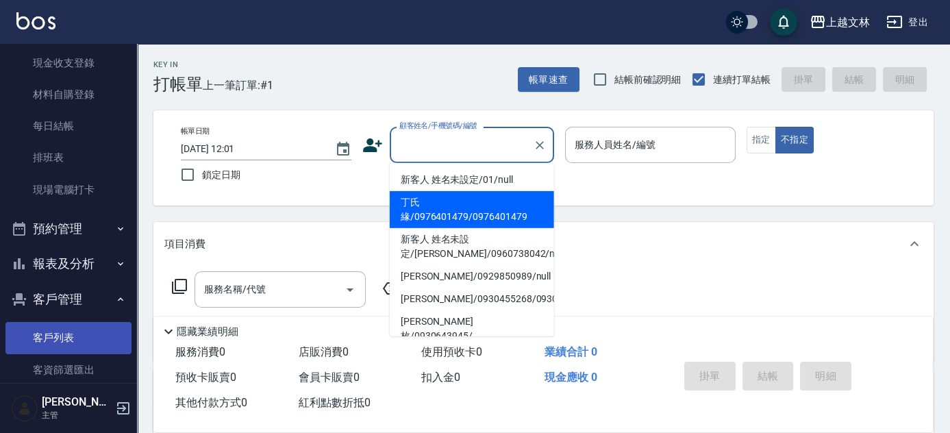
click at [55, 345] on link "客戶列表" at bounding box center [68, 338] width 126 height 32
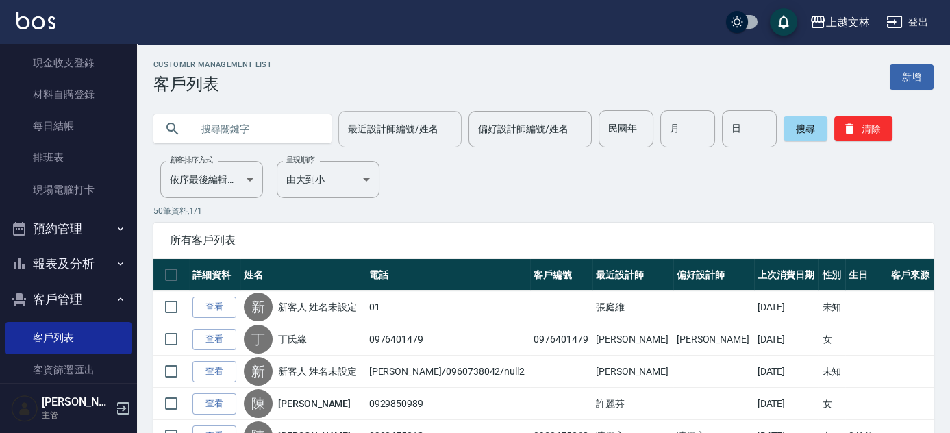
click at [393, 127] on input "最近設計師編號/姓名" at bounding box center [400, 129] width 111 height 24
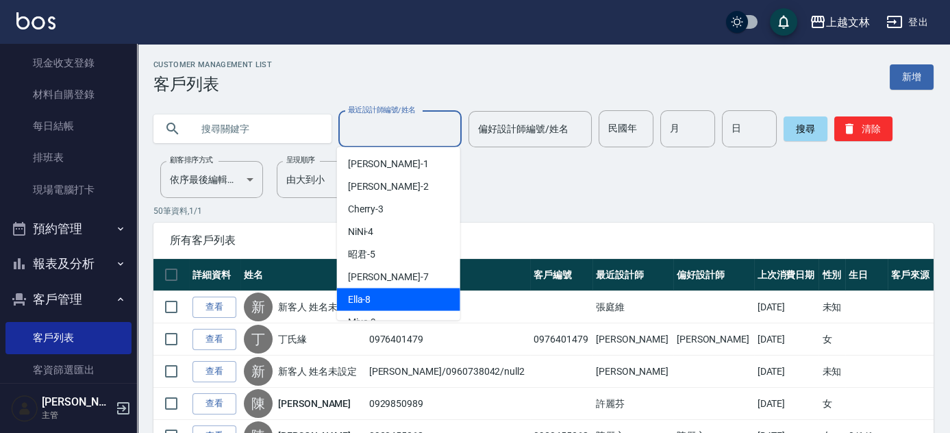
click at [371, 303] on div "Ella -8" at bounding box center [398, 299] width 123 height 23
type input "Ella-8"
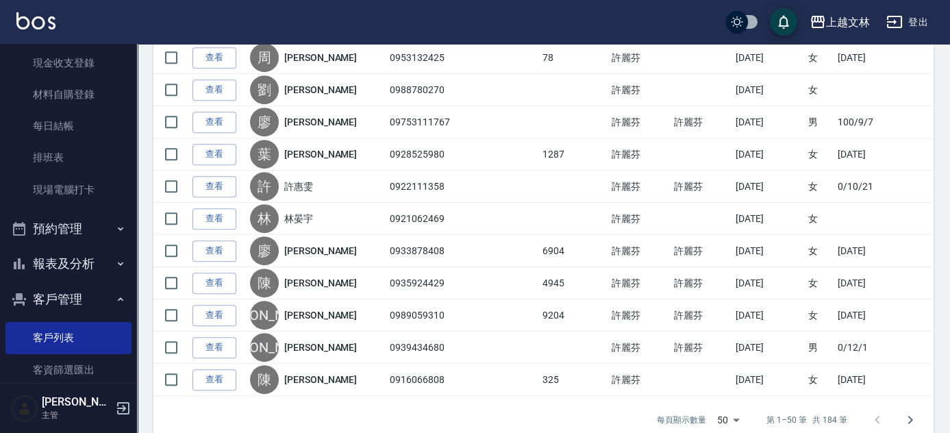
scroll to position [1523, 0]
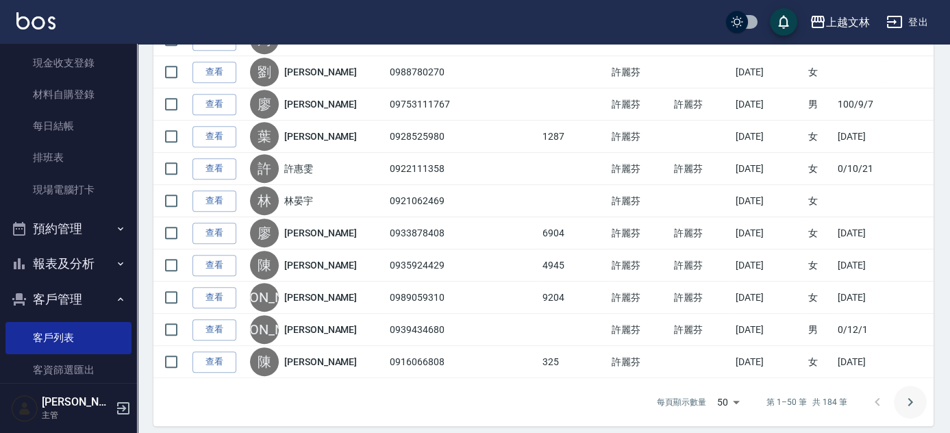
click at [906, 394] on icon "Go to next page" at bounding box center [910, 402] width 16 height 16
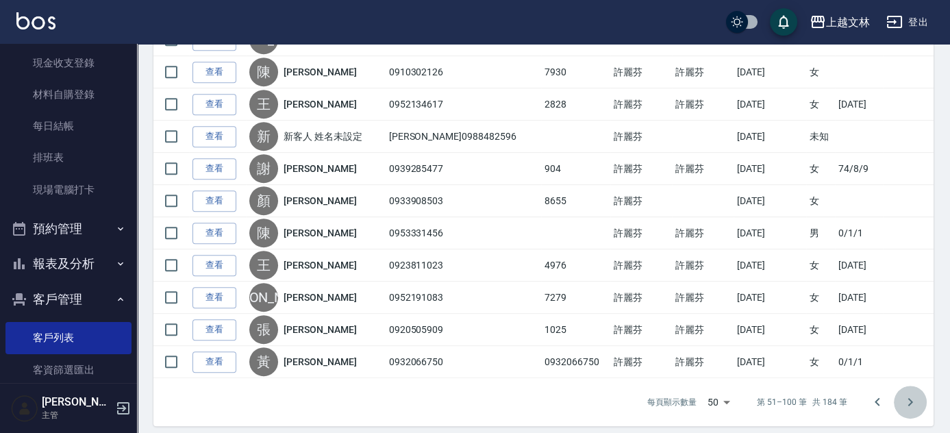
click at [915, 394] on icon "Go to next page" at bounding box center [910, 402] width 16 height 16
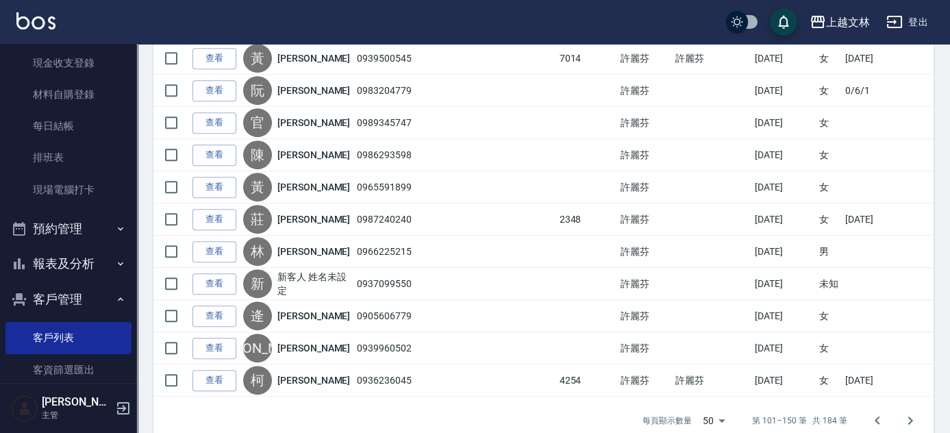
scroll to position [1514, 0]
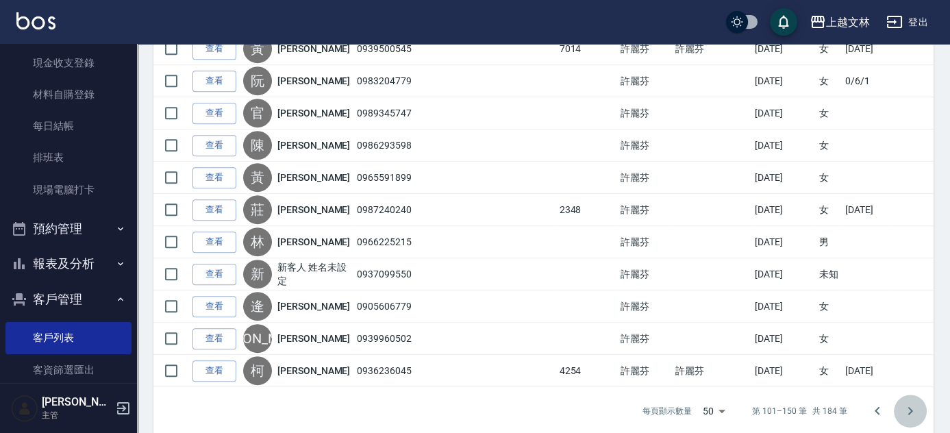
click at [908, 403] on icon "Go to next page" at bounding box center [910, 411] width 16 height 16
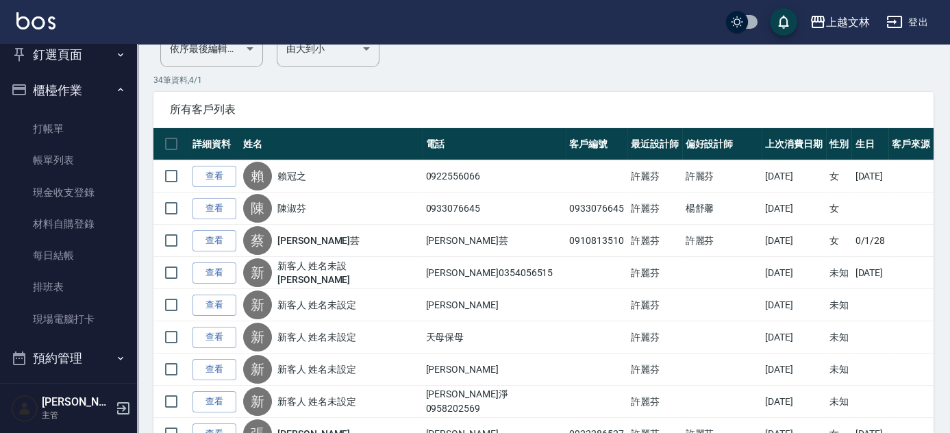
scroll to position [11, 0]
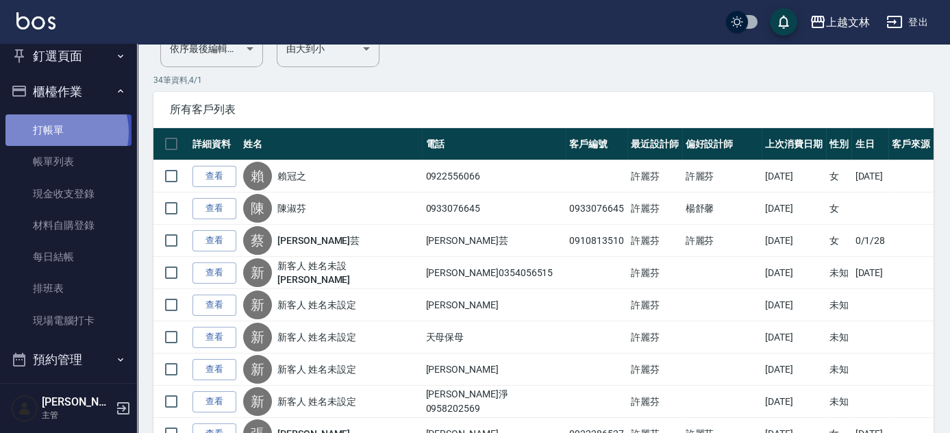
click at [60, 132] on link "打帳單" at bounding box center [68, 130] width 126 height 32
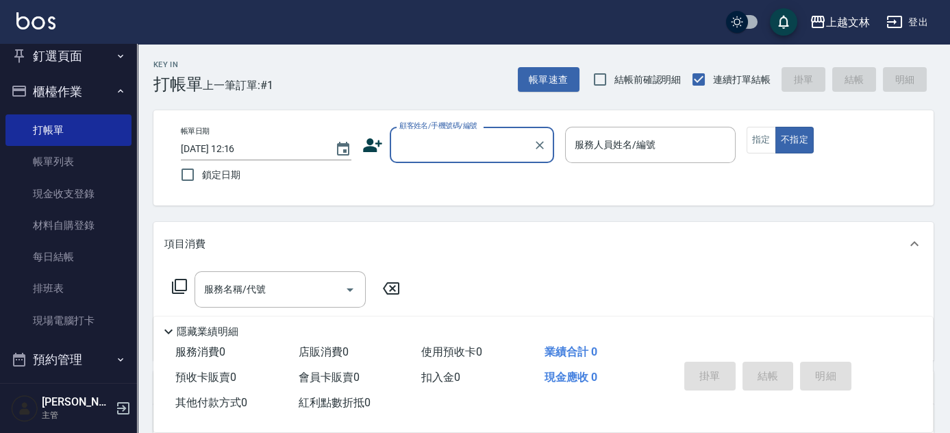
click at [897, 21] on icon "button" at bounding box center [895, 22] width 16 height 16
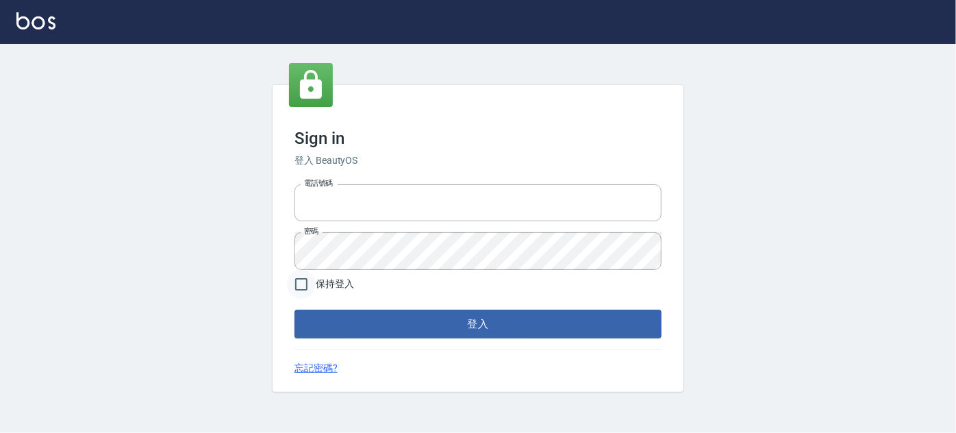
type input "0916328056"
click at [303, 288] on input "保持登入" at bounding box center [301, 284] width 29 height 29
checkbox input "true"
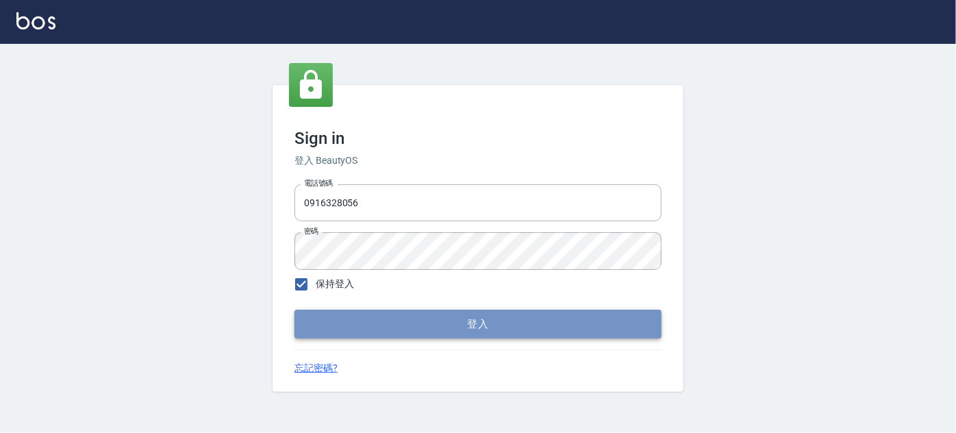
click at [445, 325] on button "登入" at bounding box center [478, 324] width 367 height 29
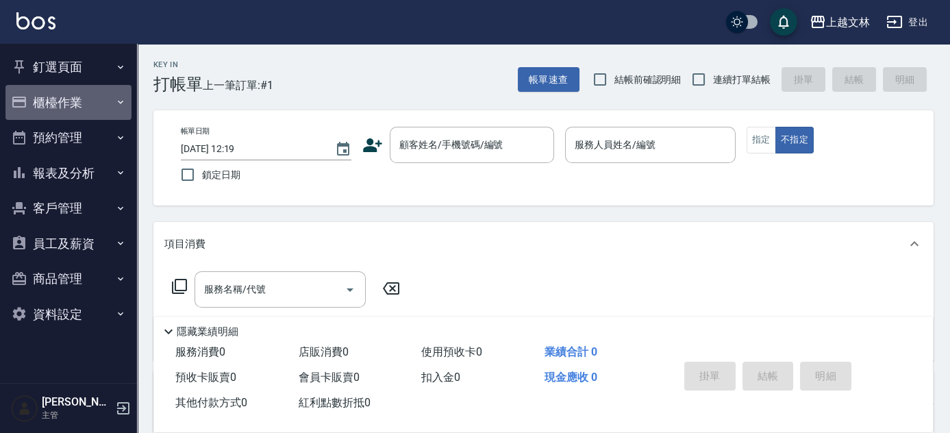
click at [62, 93] on button "櫃檯作業" at bounding box center [68, 103] width 126 height 36
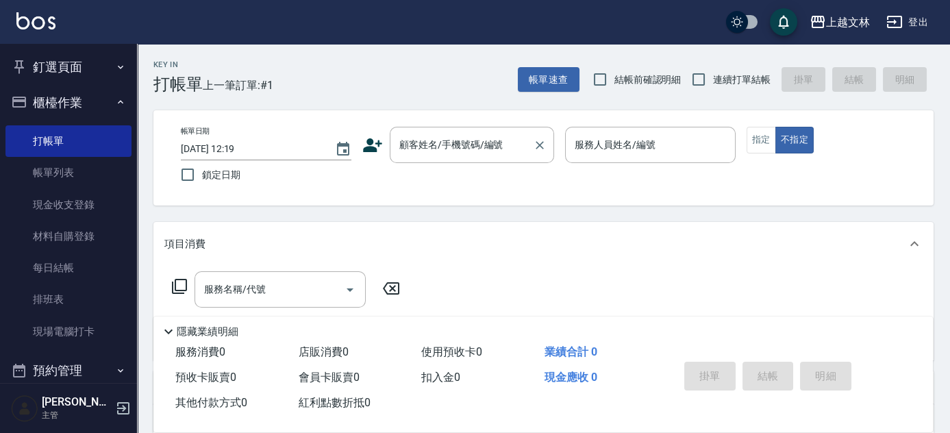
click at [425, 145] on div "顧客姓名/手機號碼/編號 顧客姓名/手機號碼/編號" at bounding box center [472, 145] width 164 height 36
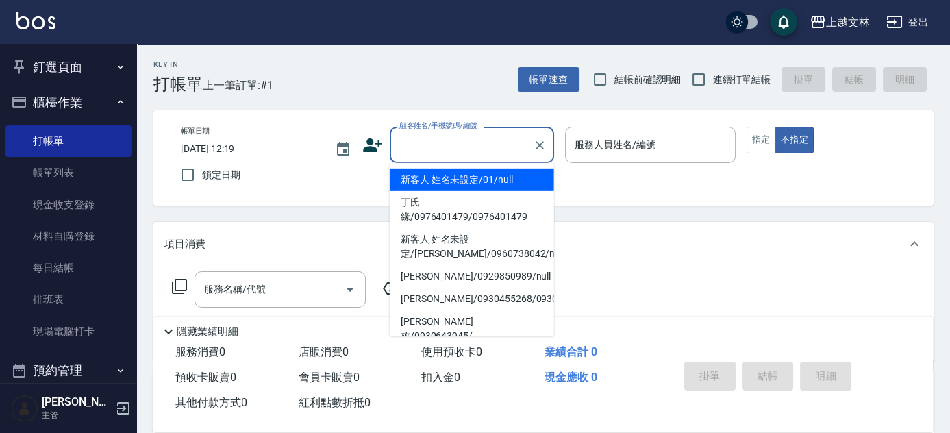
click at [451, 178] on li "新客人 姓名未設定/01/null" at bounding box center [472, 180] width 164 height 23
type input "新客人 姓名未設定/01/null"
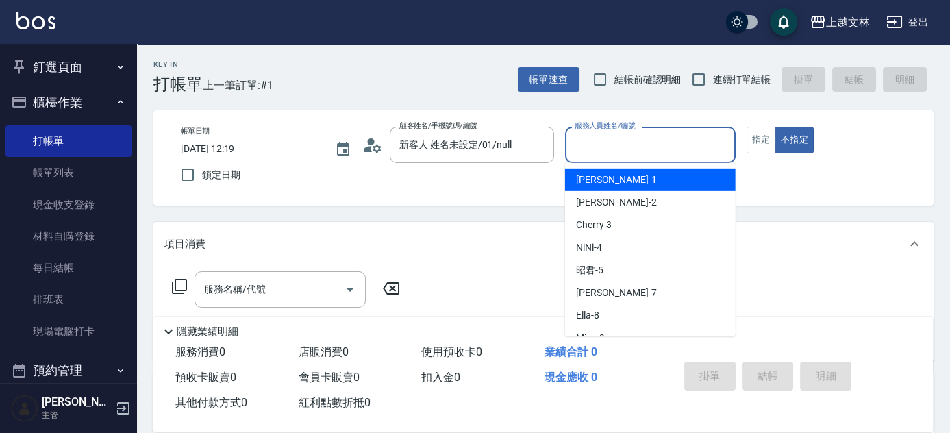
click at [589, 153] on input "服務人員姓名/編號" at bounding box center [650, 145] width 158 height 24
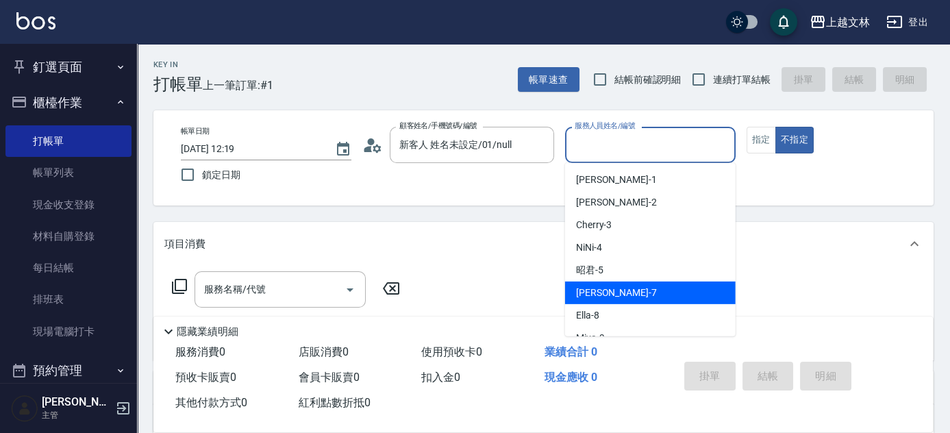
click at [647, 296] on div "Tiffany -7" at bounding box center [650, 293] width 171 height 23
type input "Tiffany-7"
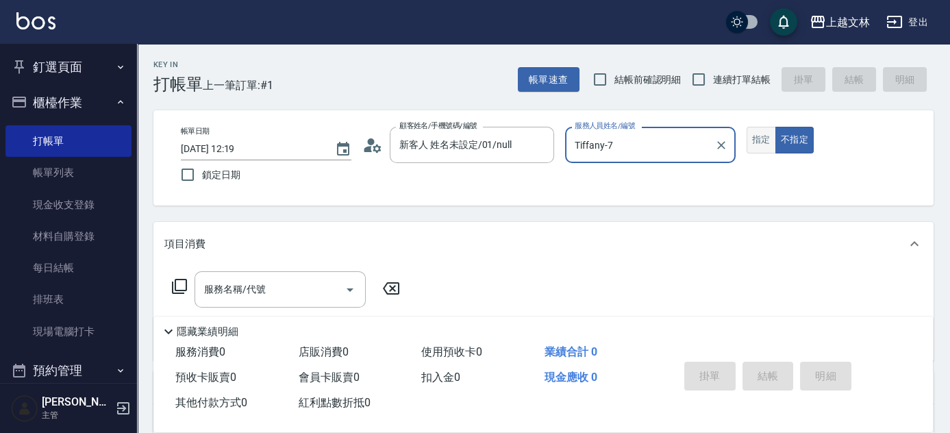
click at [758, 134] on button "指定" at bounding box center [761, 140] width 29 height 27
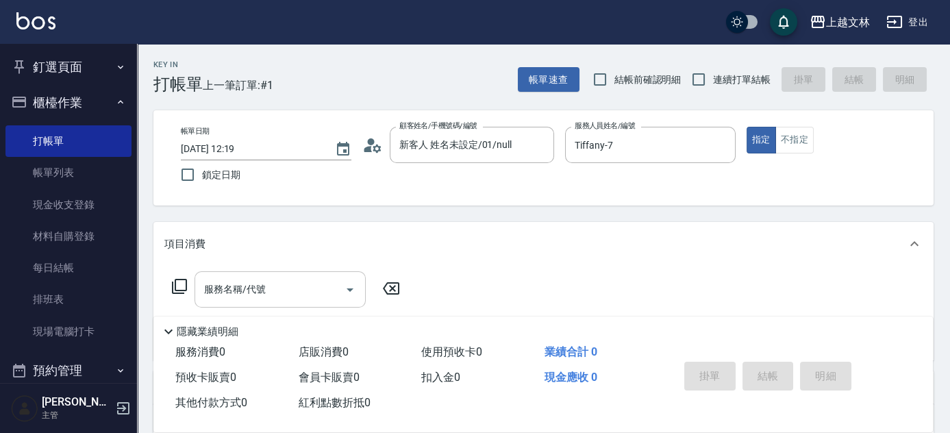
click at [312, 283] on input "服務名稱/代號" at bounding box center [270, 289] width 138 height 24
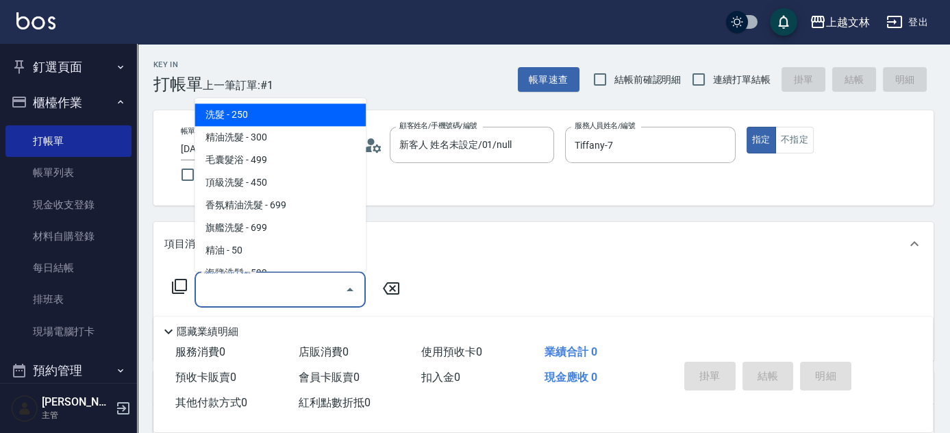
click at [289, 119] on span "洗髮 - 250" at bounding box center [280, 115] width 171 height 23
type input "洗髮(101)"
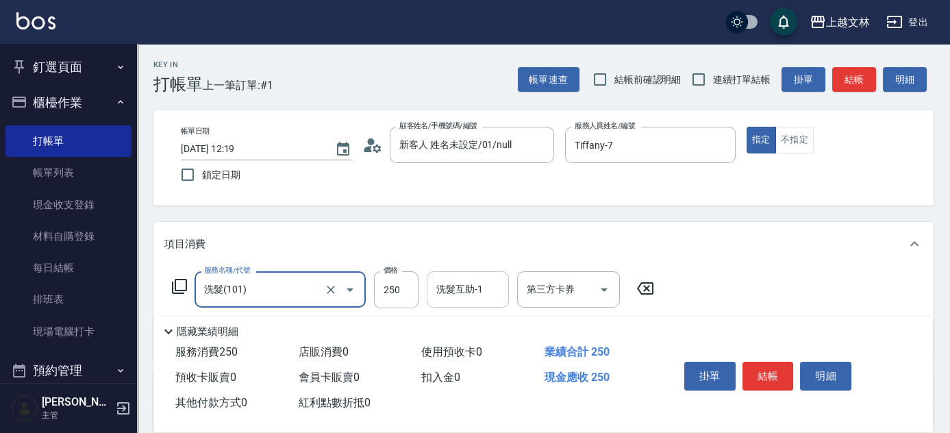
click at [483, 290] on input "洗髮互助-1" at bounding box center [468, 289] width 70 height 24
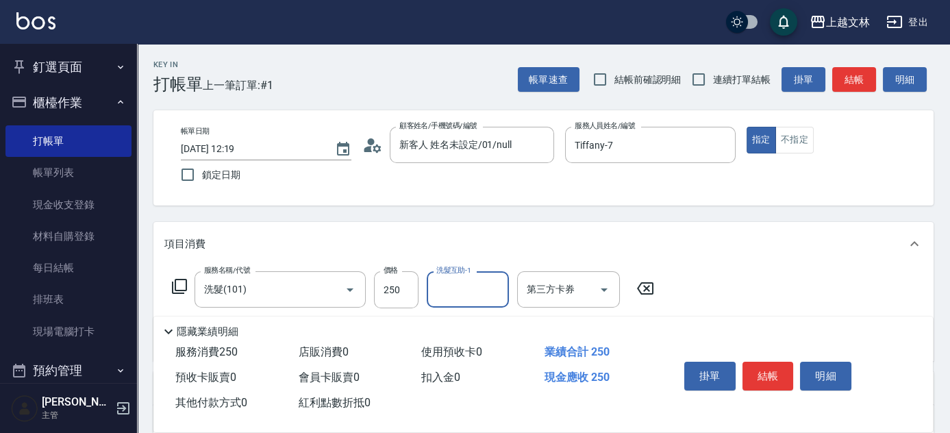
click at [452, 300] on input "洗髮互助-1" at bounding box center [468, 289] width 70 height 24
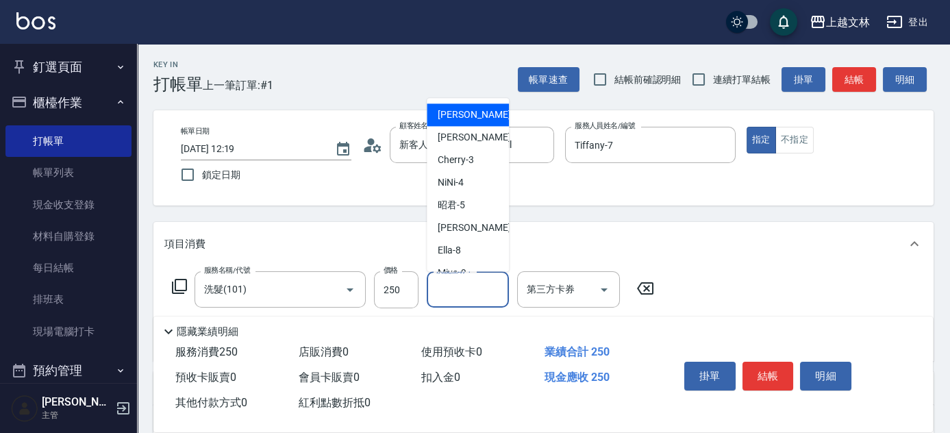
click at [462, 289] on input "洗髮互助-1" at bounding box center [468, 289] width 70 height 24
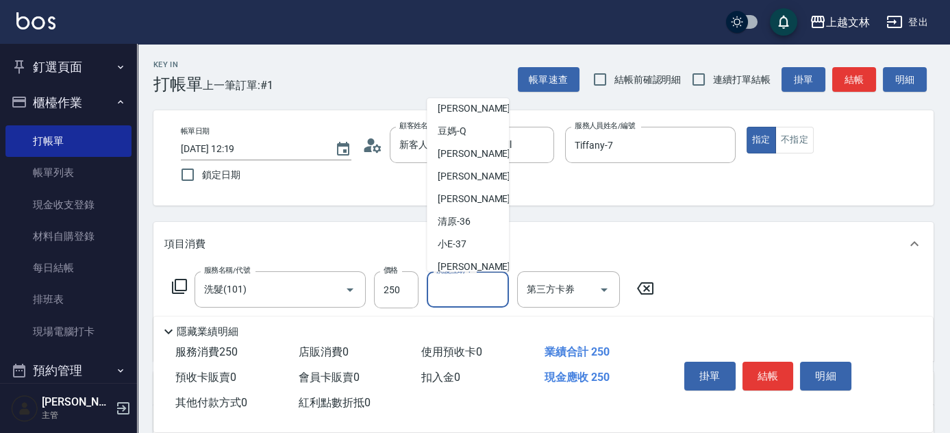
scroll to position [421, 0]
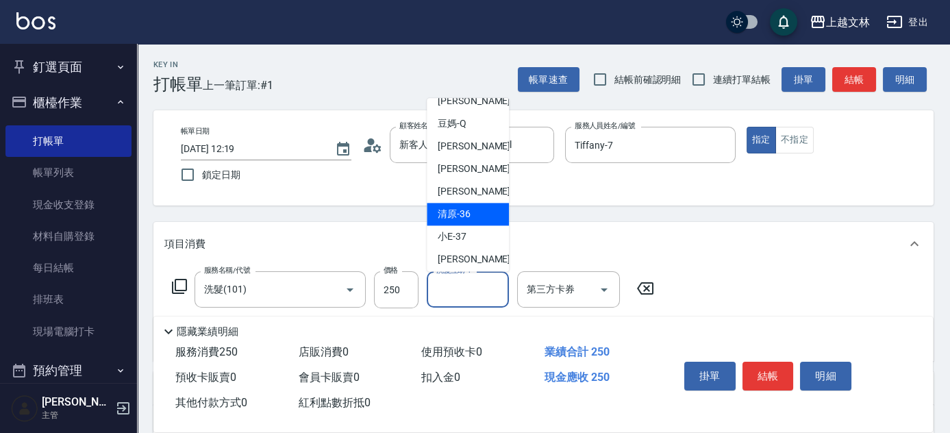
click at [456, 214] on span "清原 -36" at bounding box center [454, 215] width 33 height 14
type input "清原-36"
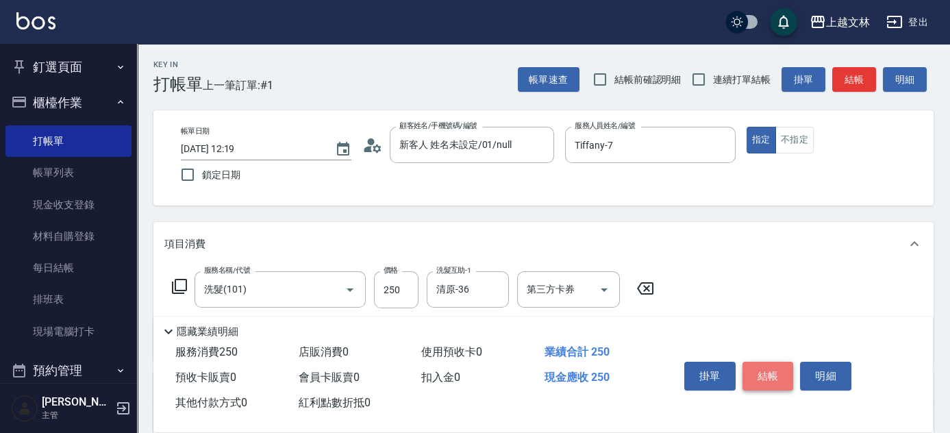
click at [785, 372] on button "結帳" at bounding box center [768, 376] width 51 height 29
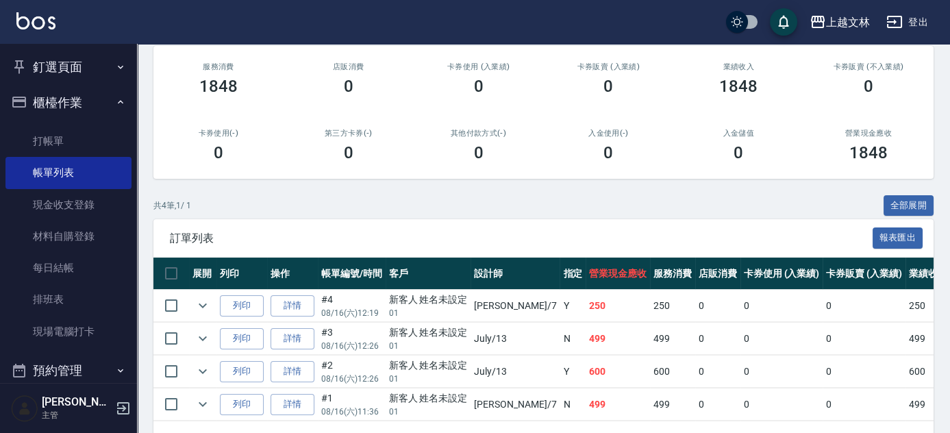
scroll to position [186, 0]
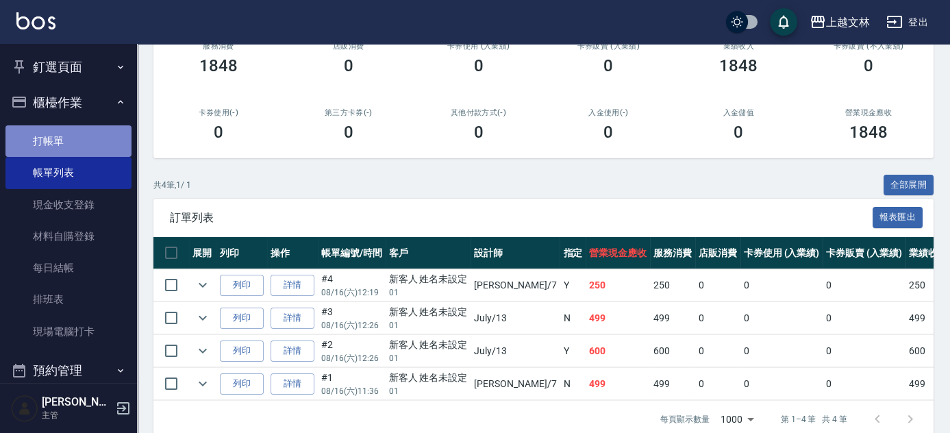
click at [71, 147] on link "打帳單" at bounding box center [68, 141] width 126 height 32
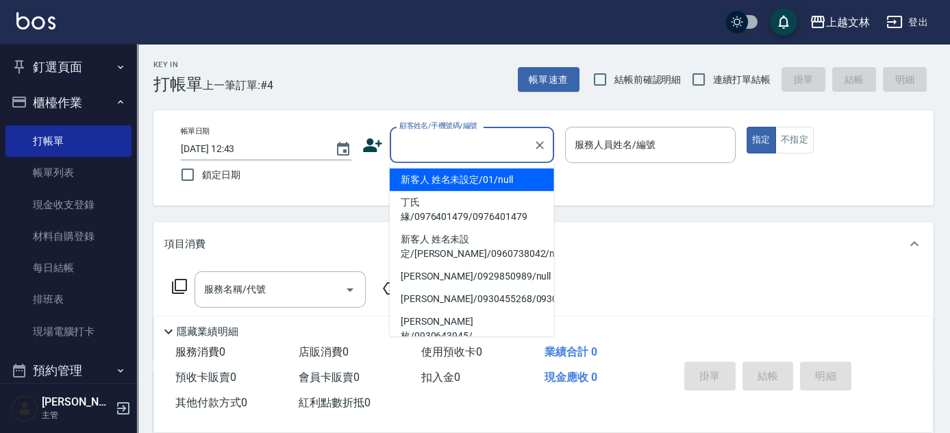
click at [443, 145] on input "顧客姓名/手機號碼/編號" at bounding box center [462, 145] width 132 height 24
click at [451, 173] on li "新客人 姓名未設定/01/null" at bounding box center [472, 180] width 164 height 23
type input "新客人 姓名未設定/01/null"
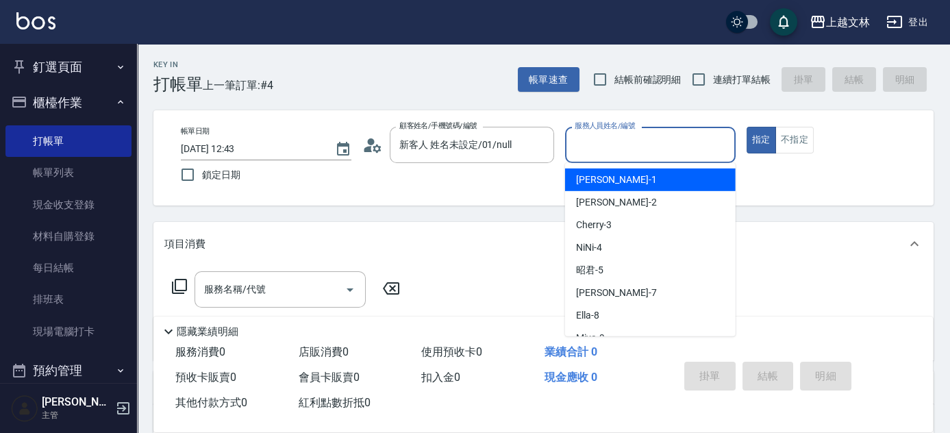
click at [610, 149] on input "服務人員姓名/編號" at bounding box center [650, 145] width 158 height 24
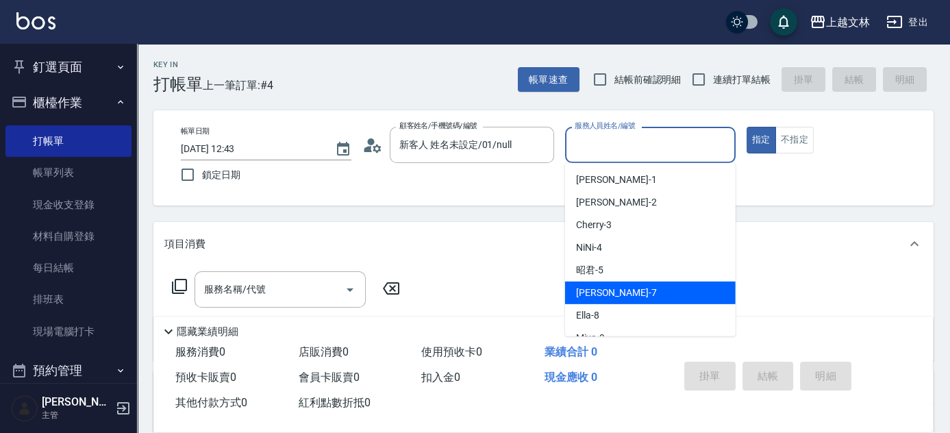
click at [599, 301] on div "Tiffany -7" at bounding box center [650, 293] width 171 height 23
type input "Tiffany-7"
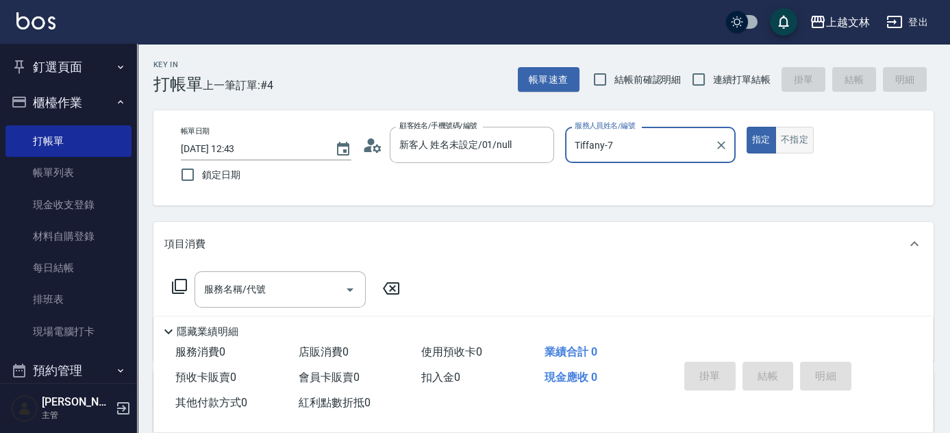
click at [806, 147] on button "不指定" at bounding box center [795, 140] width 38 height 27
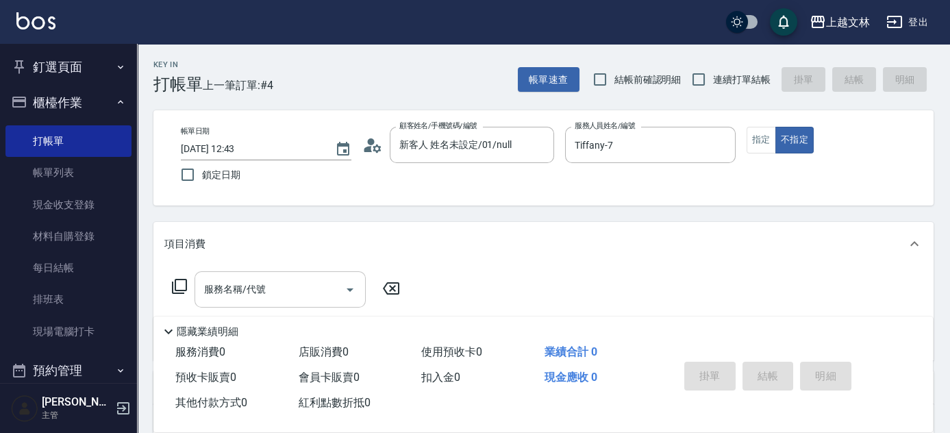
click at [274, 292] on input "服務名稱/代號" at bounding box center [270, 289] width 138 height 24
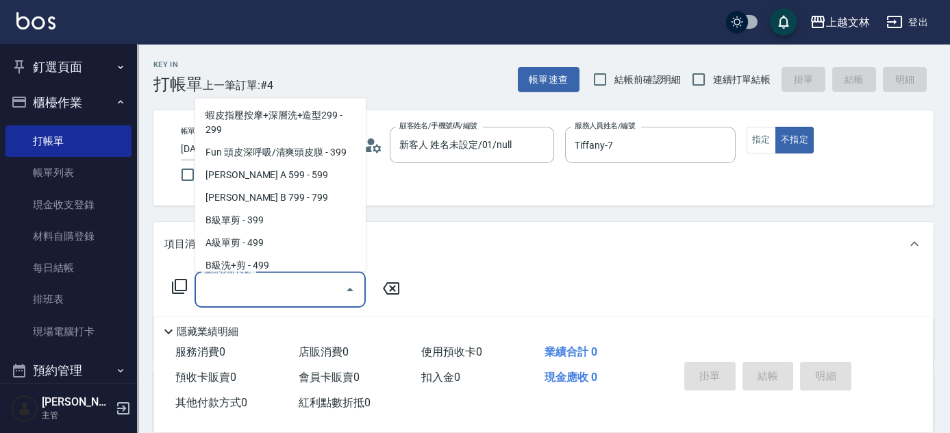
scroll to position [303, 0]
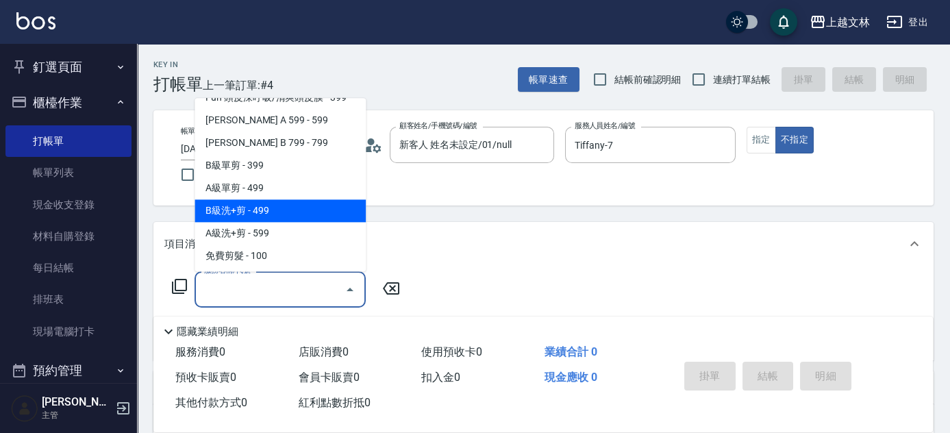
click at [299, 213] on span "B級洗+剪 - 499" at bounding box center [280, 211] width 171 height 23
type input "B級洗+剪(203)"
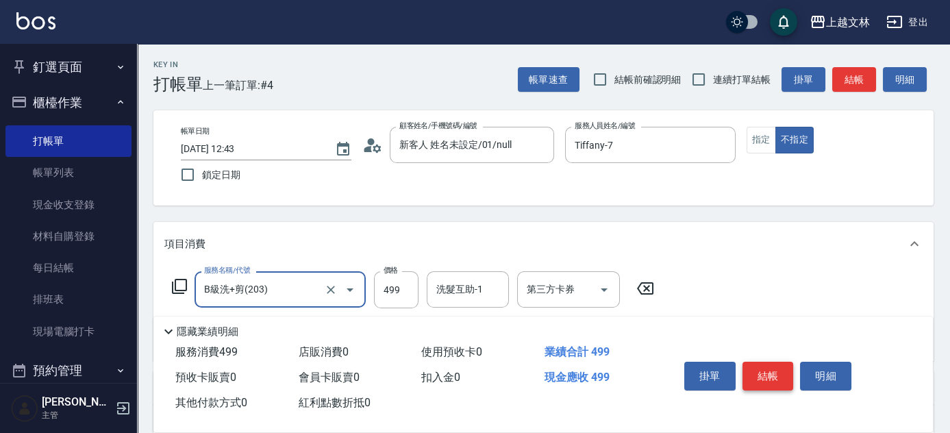
click at [790, 369] on button "結帳" at bounding box center [768, 376] width 51 height 29
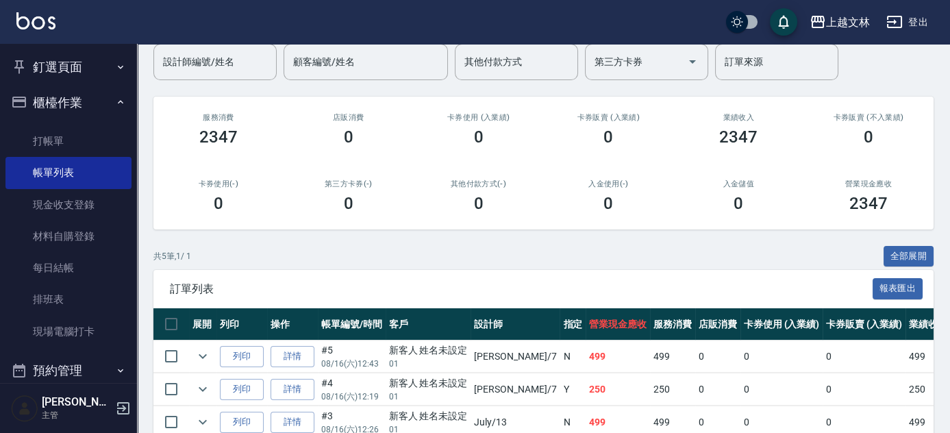
scroll to position [247, 0]
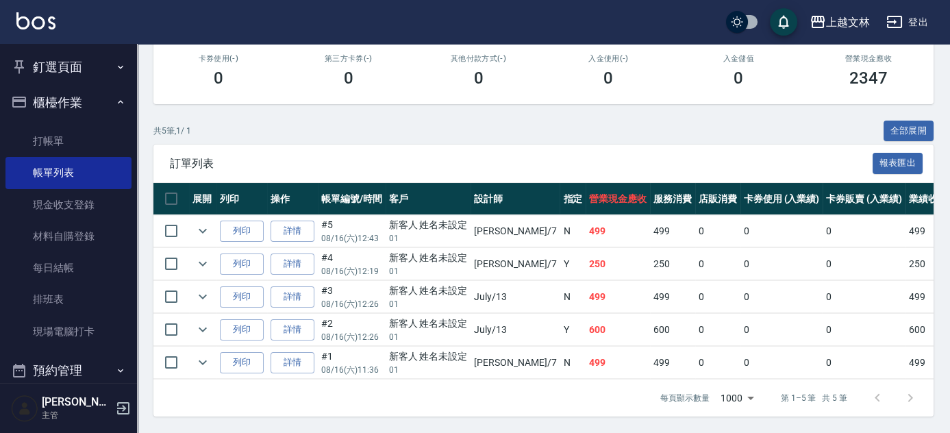
drag, startPoint x: 88, startPoint y: 142, endPoint x: 42, endPoint y: 116, distance: 52.8
click at [88, 142] on link "打帳單" at bounding box center [68, 141] width 126 height 32
